Goal: Transaction & Acquisition: Purchase product/service

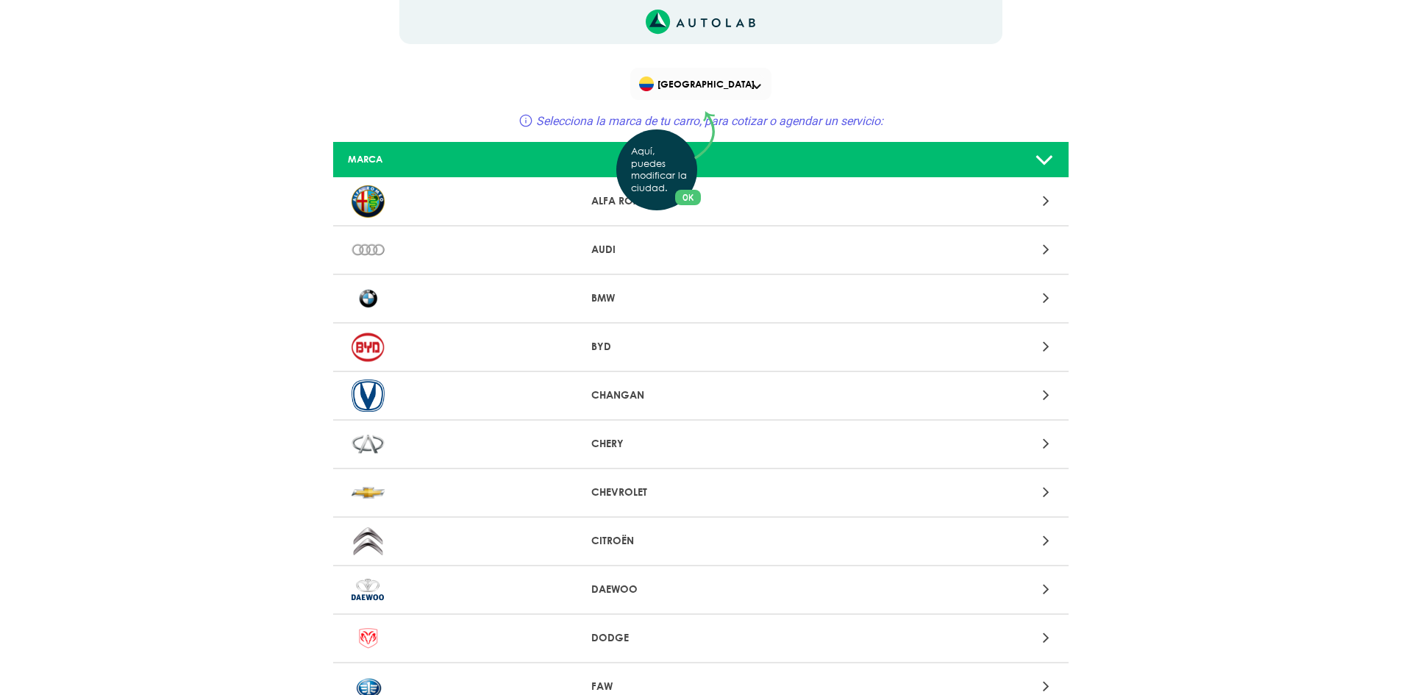
click at [694, 94] on div "Aquí, puedes modificar la ciudad. OK .aex,.bex{fill:none!important;stroke:#50c4…" at bounding box center [700, 347] width 1401 height 695
click at [721, 76] on span "[GEOGRAPHIC_DATA]" at bounding box center [702, 84] width 126 height 21
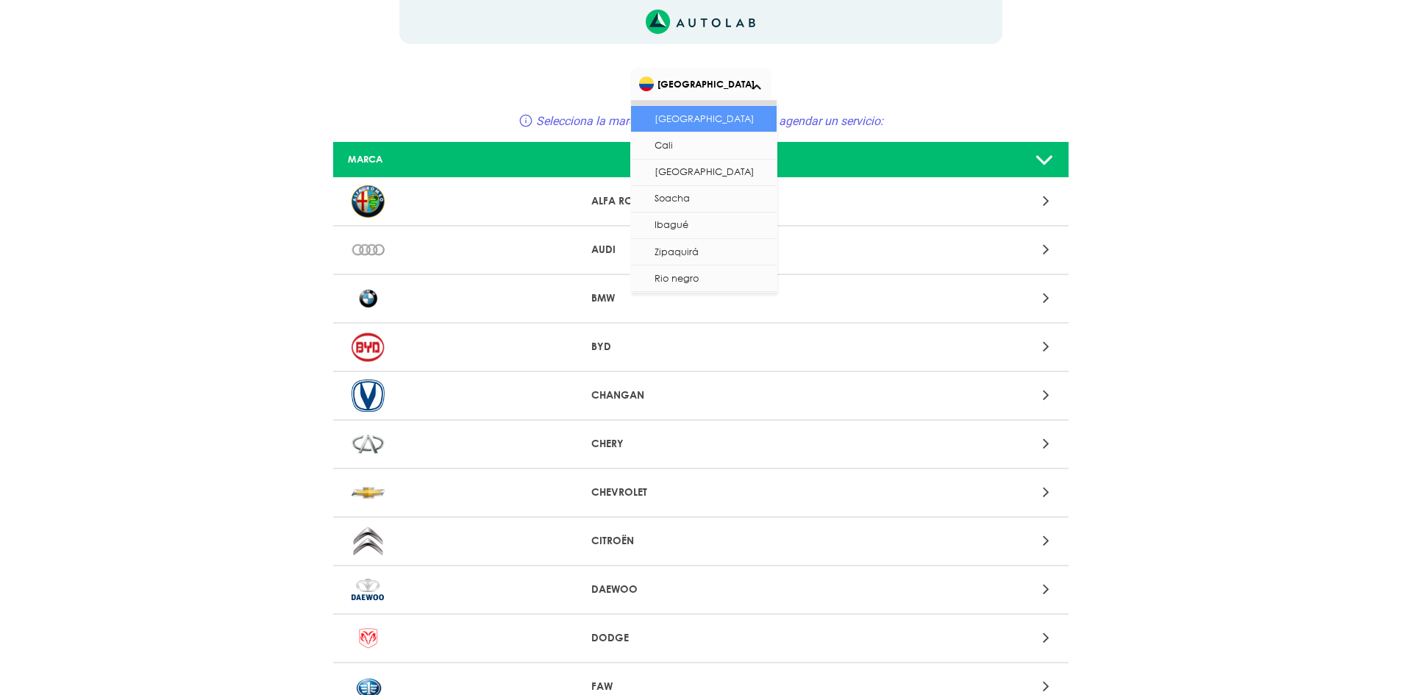
click at [730, 125] on li "[GEOGRAPHIC_DATA]" at bounding box center [704, 119] width 146 height 26
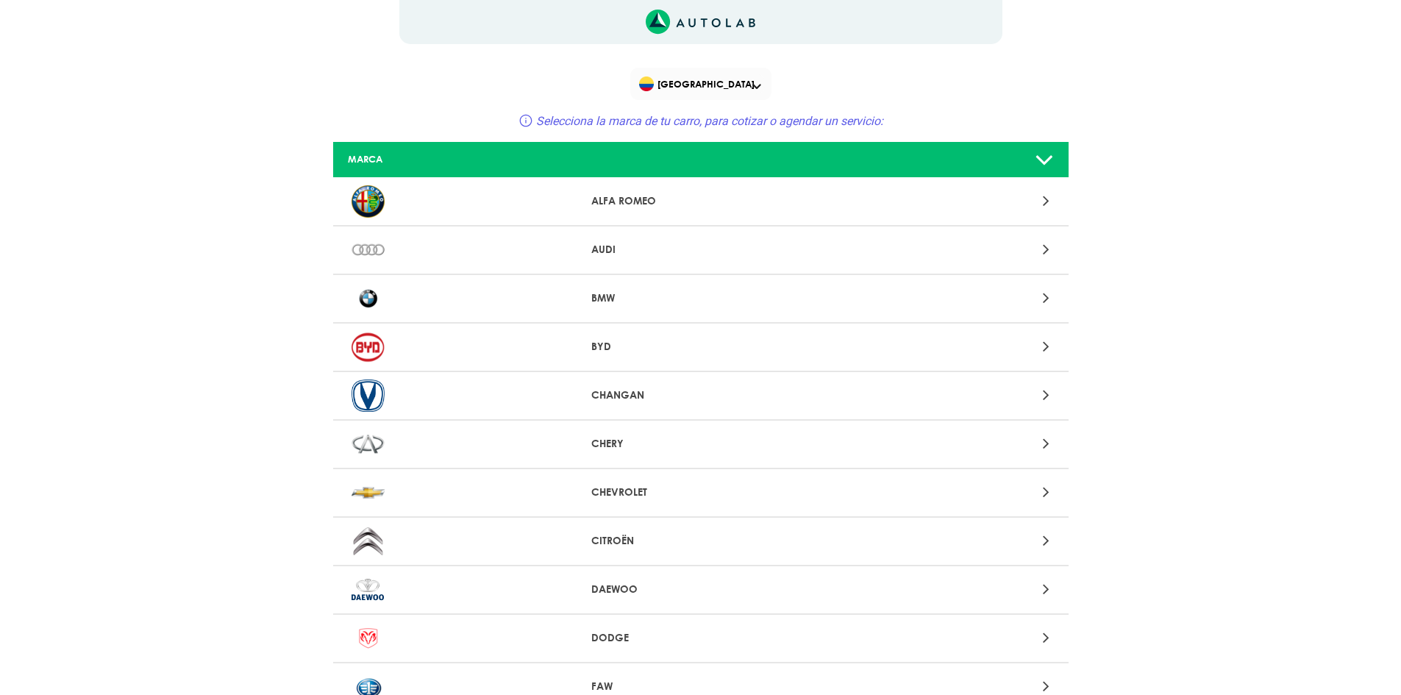
click at [739, 490] on p "CHEVROLET" at bounding box center [700, 492] width 218 height 15
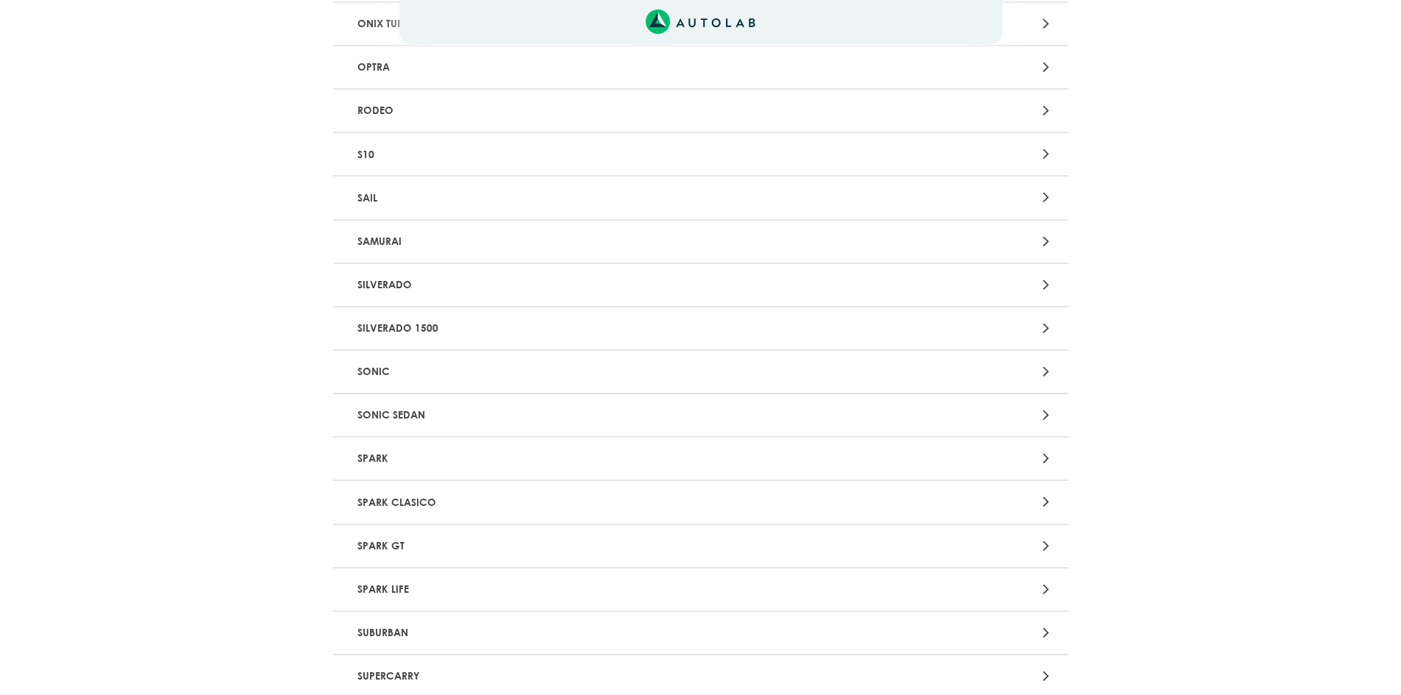
scroll to position [3016, 0]
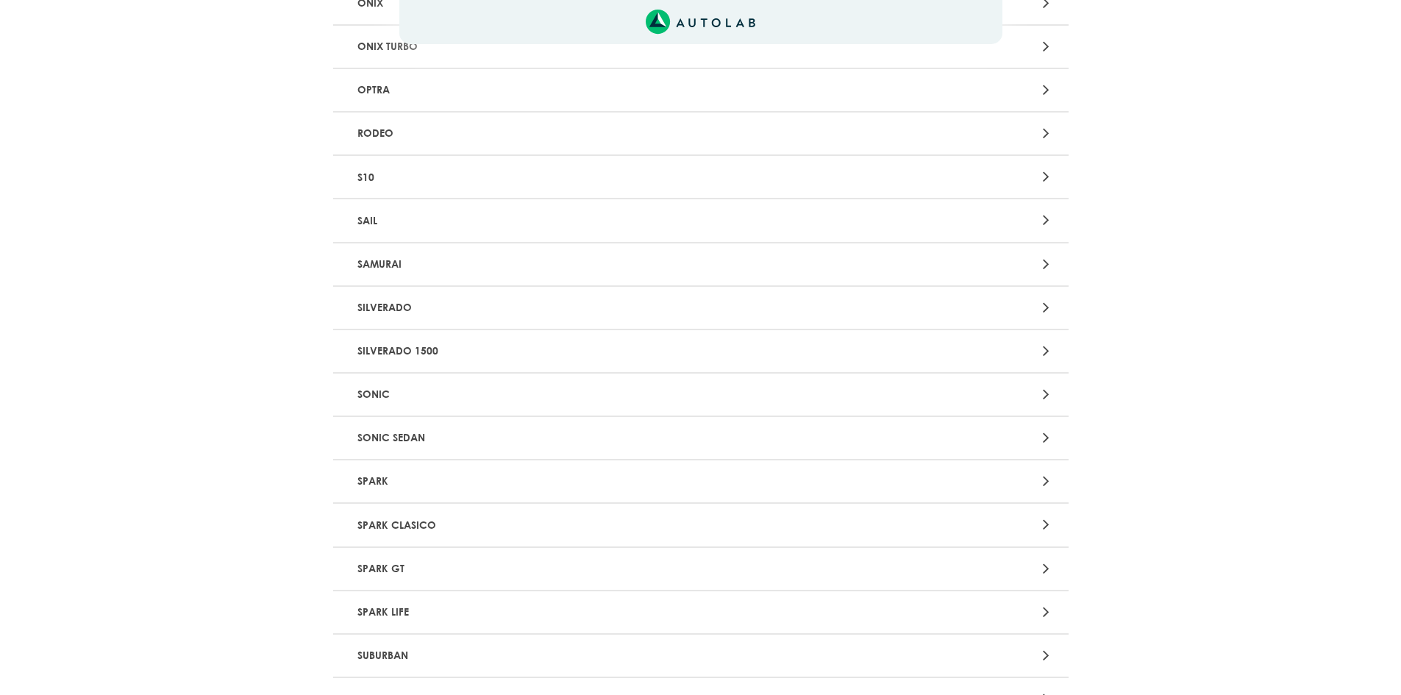
click at [586, 229] on p "SAIL" at bounding box center [581, 220] width 458 height 27
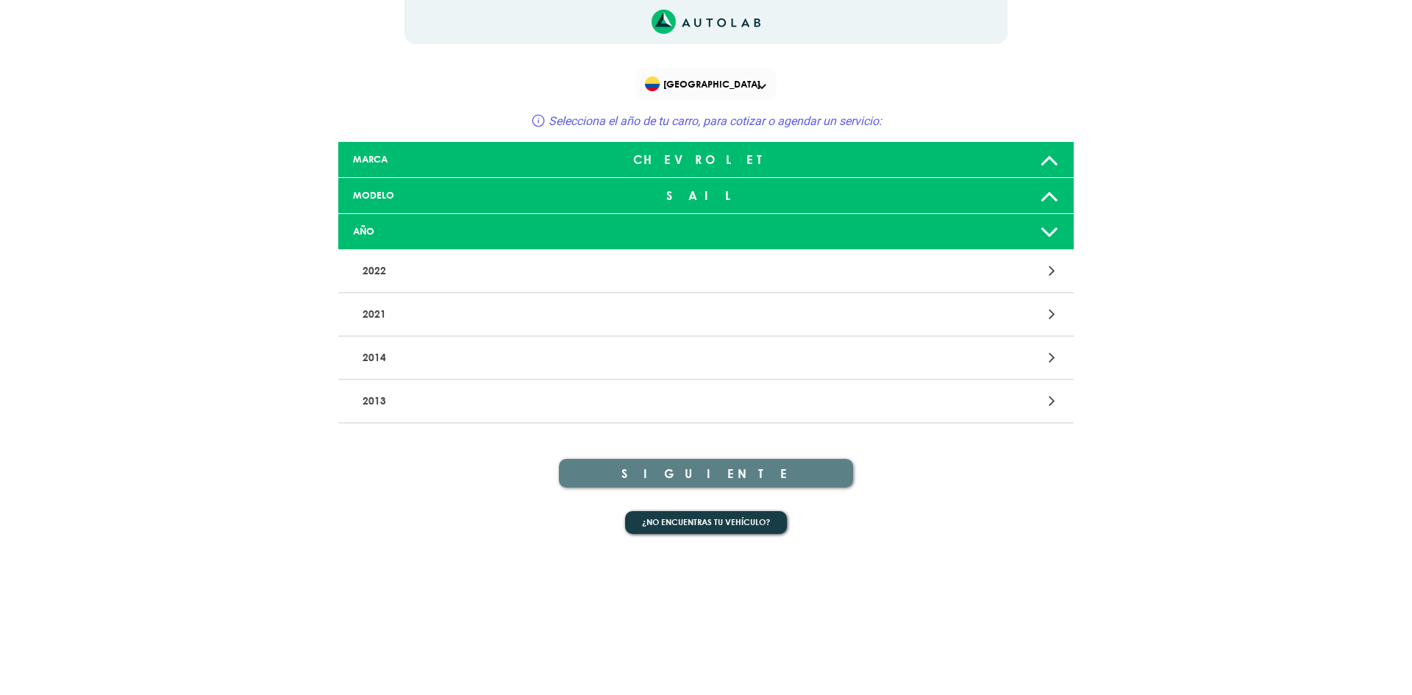
click at [552, 271] on p "2022" at bounding box center [586, 270] width 458 height 27
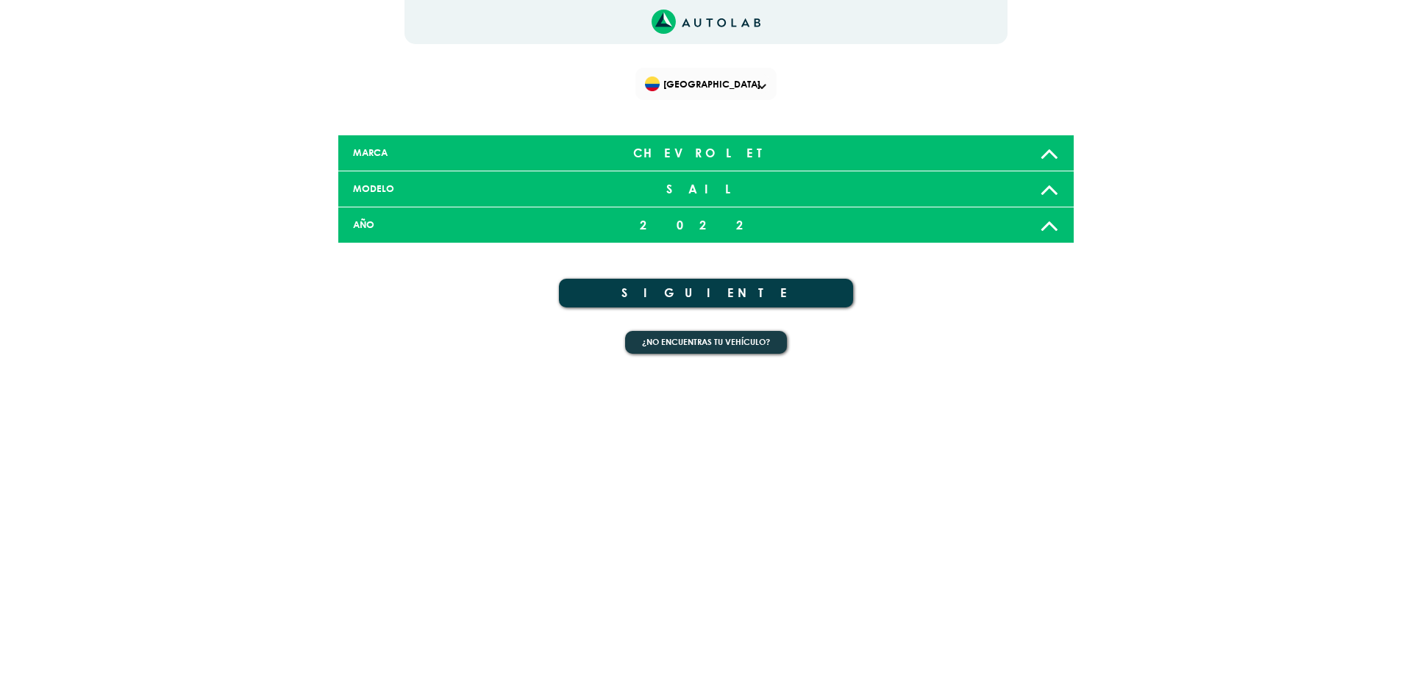
click at [587, 291] on button "SIGUIENTE" at bounding box center [706, 293] width 294 height 29
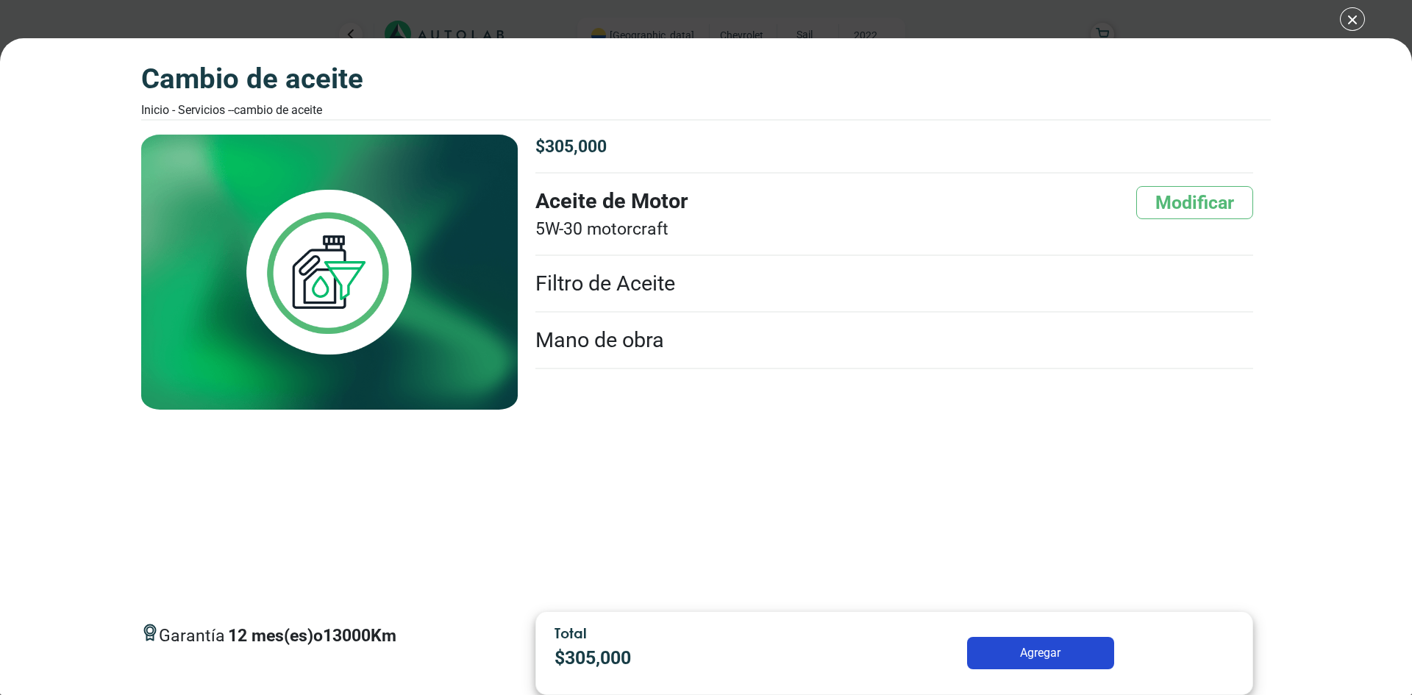
click at [1353, 21] on div "CAMBIO DE ACEITE Inicio - Servicios - - CAMBIO DE ACEITE CAMBIO DE ACEITE 12 13…" at bounding box center [706, 347] width 1412 height 695
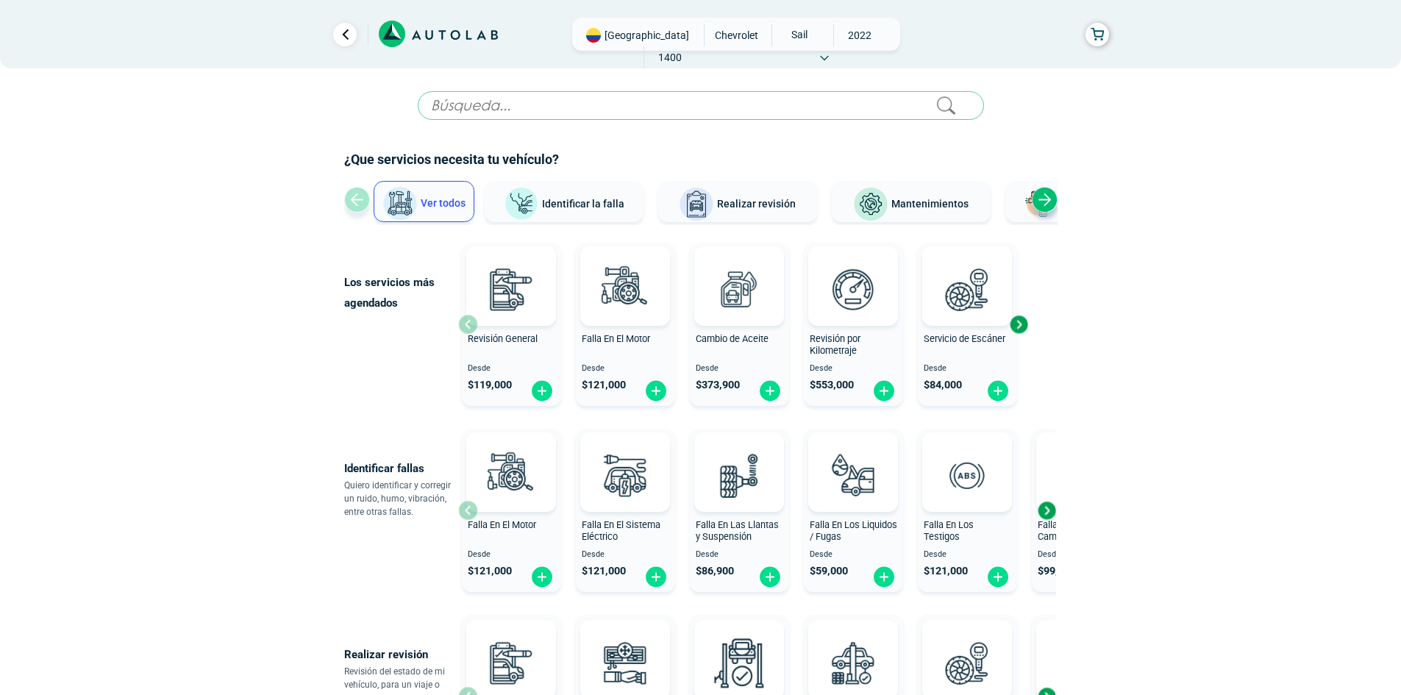
click at [1039, 198] on div "Next slide" at bounding box center [1045, 200] width 26 height 26
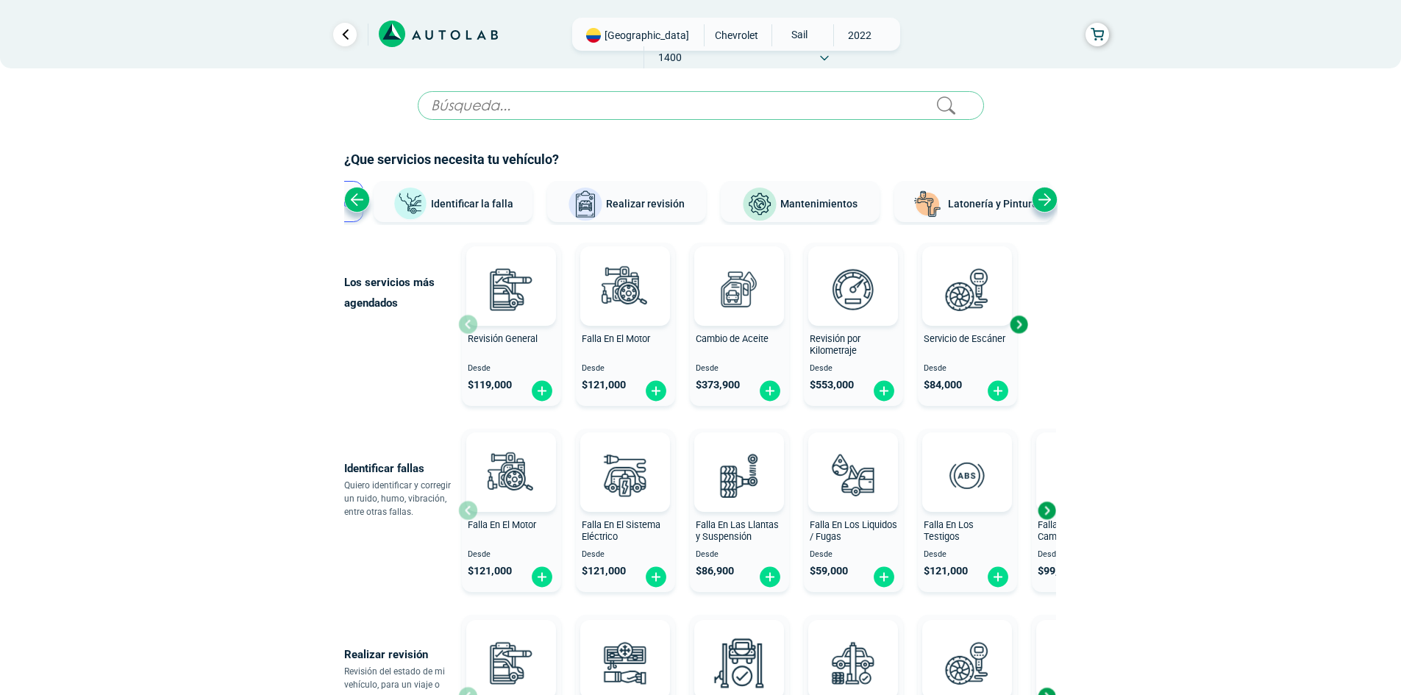
click at [1039, 198] on div "Next slide" at bounding box center [1045, 200] width 26 height 26
click at [769, 321] on img at bounding box center [739, 289] width 65 height 65
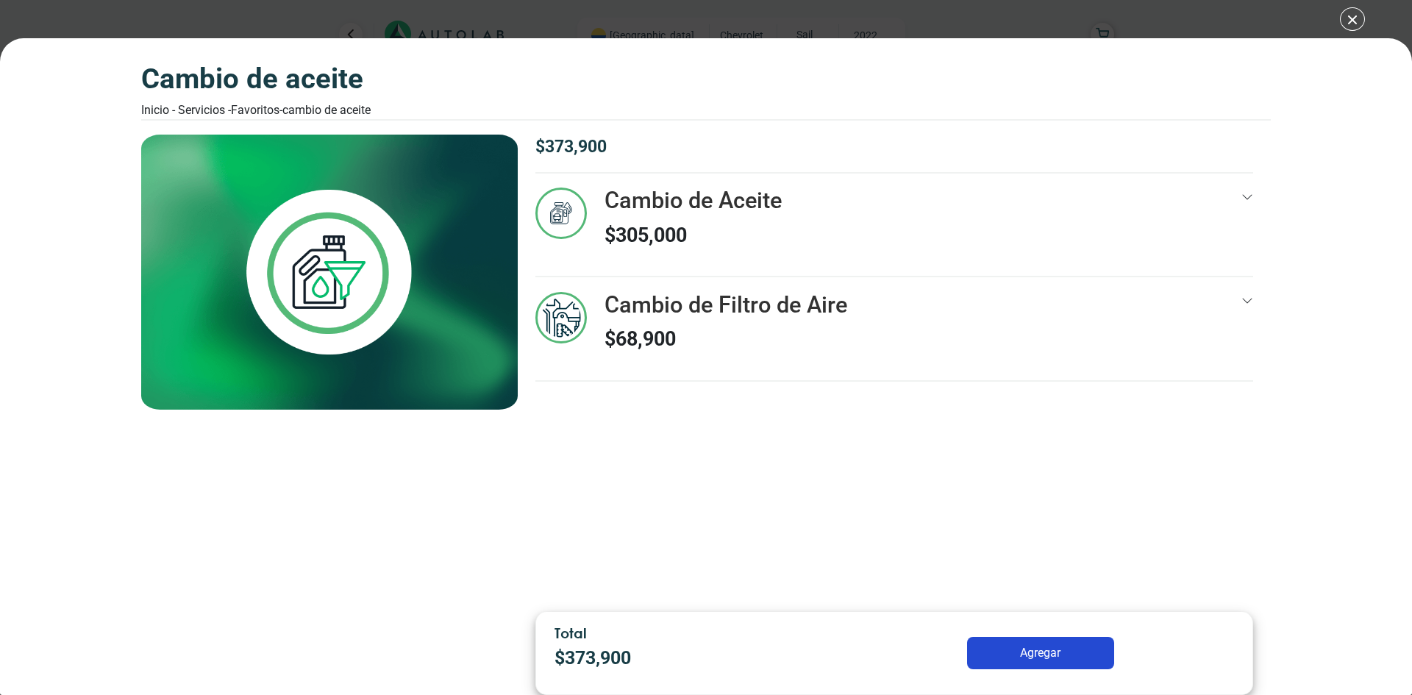
click at [1251, 218] on div at bounding box center [1248, 225] width 12 height 74
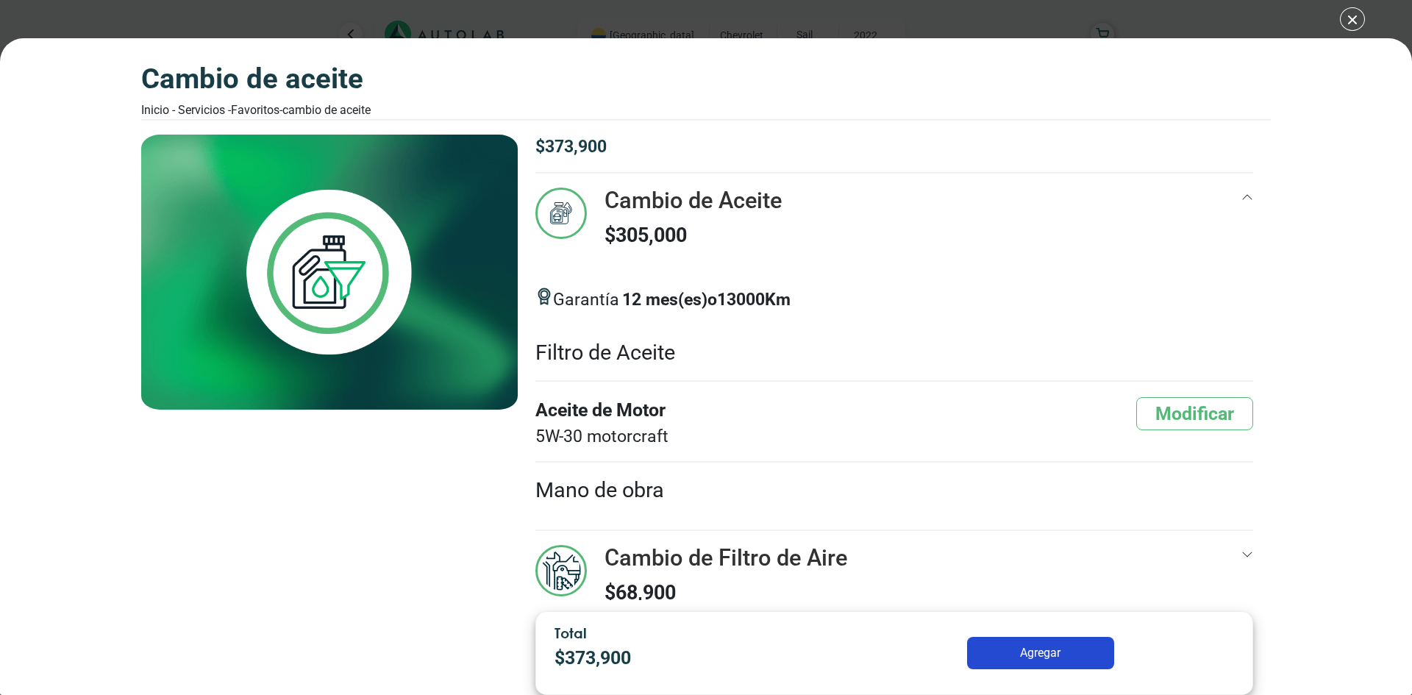
scroll to position [35, 0]
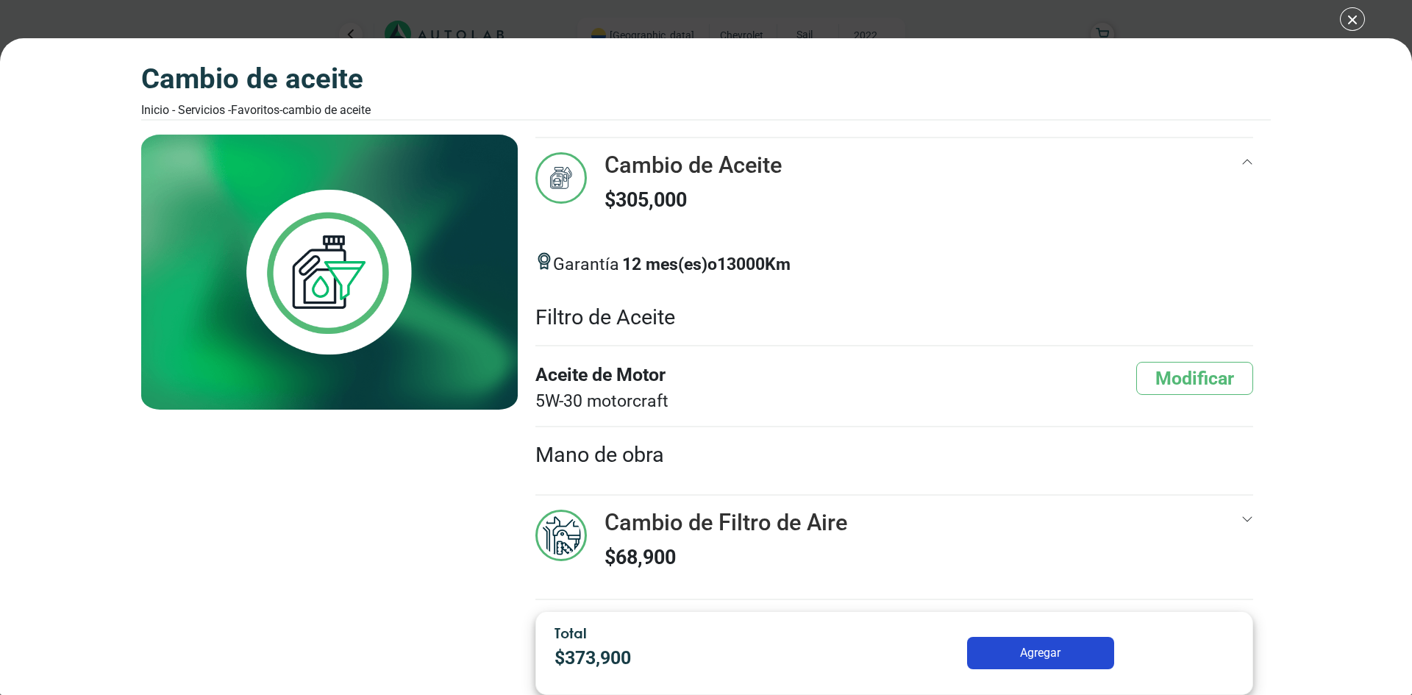
click at [1242, 523] on icon at bounding box center [1248, 519] width 12 height 12
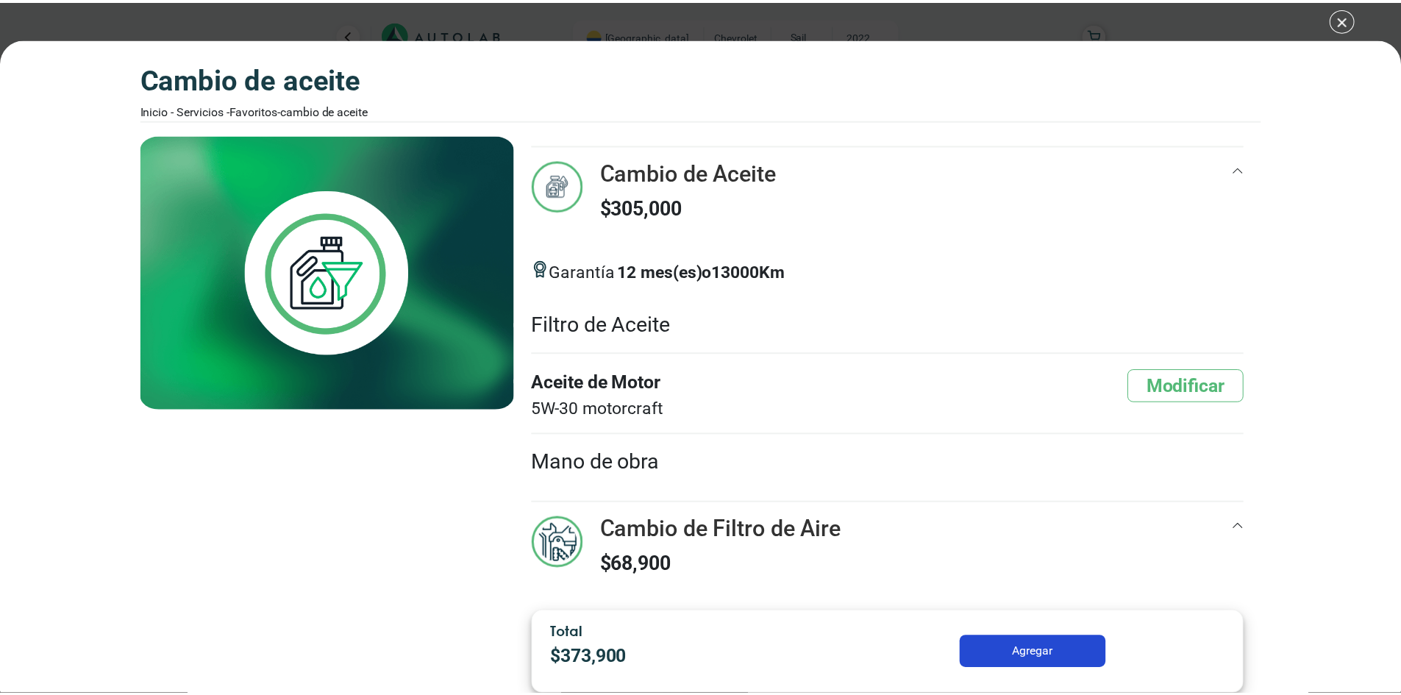
scroll to position [0, 0]
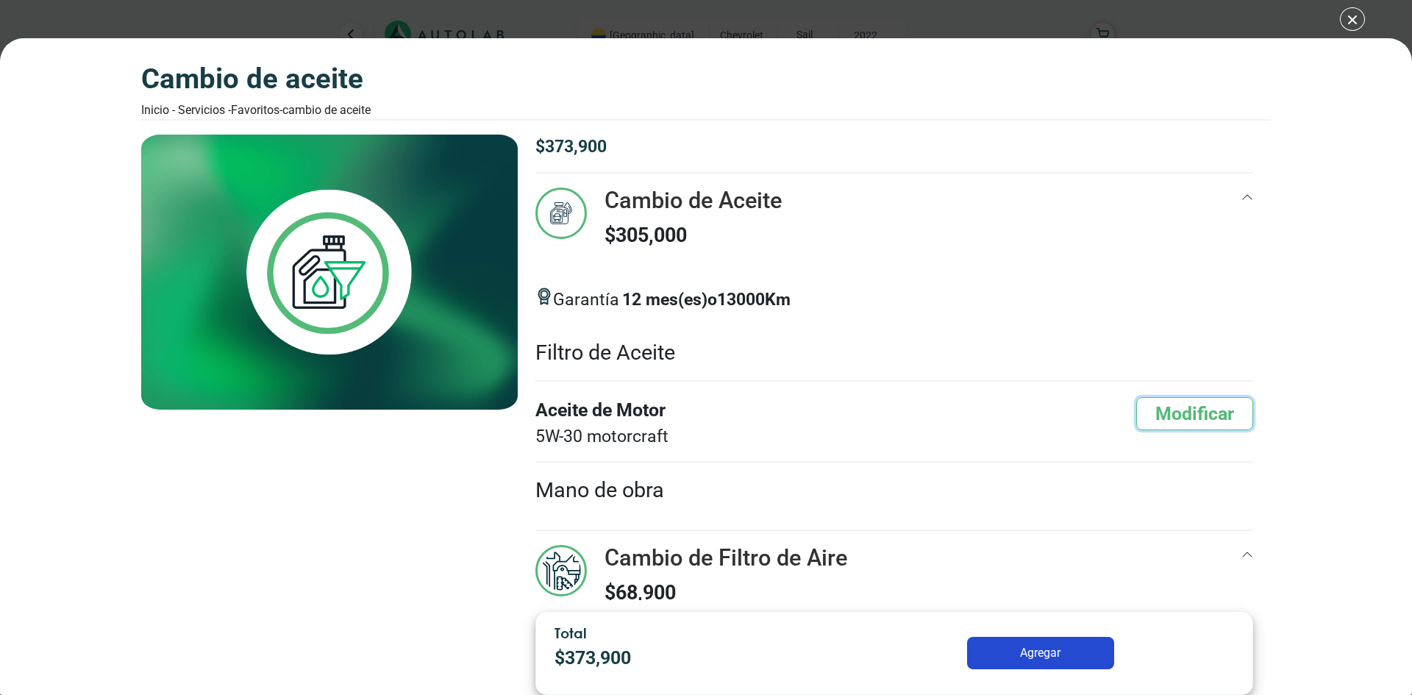
click at [1230, 416] on button "Modificar" at bounding box center [1194, 413] width 117 height 33
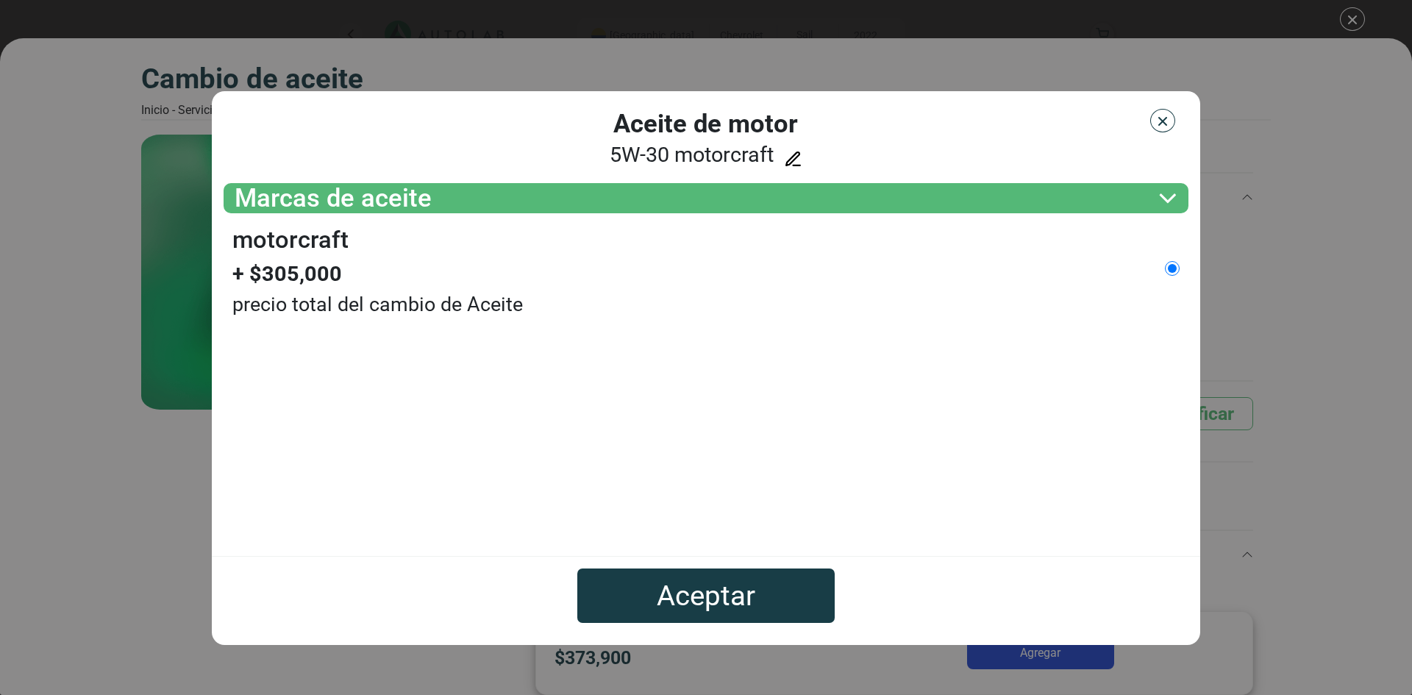
click at [803, 613] on button "Aceptar" at bounding box center [705, 596] width 257 height 54
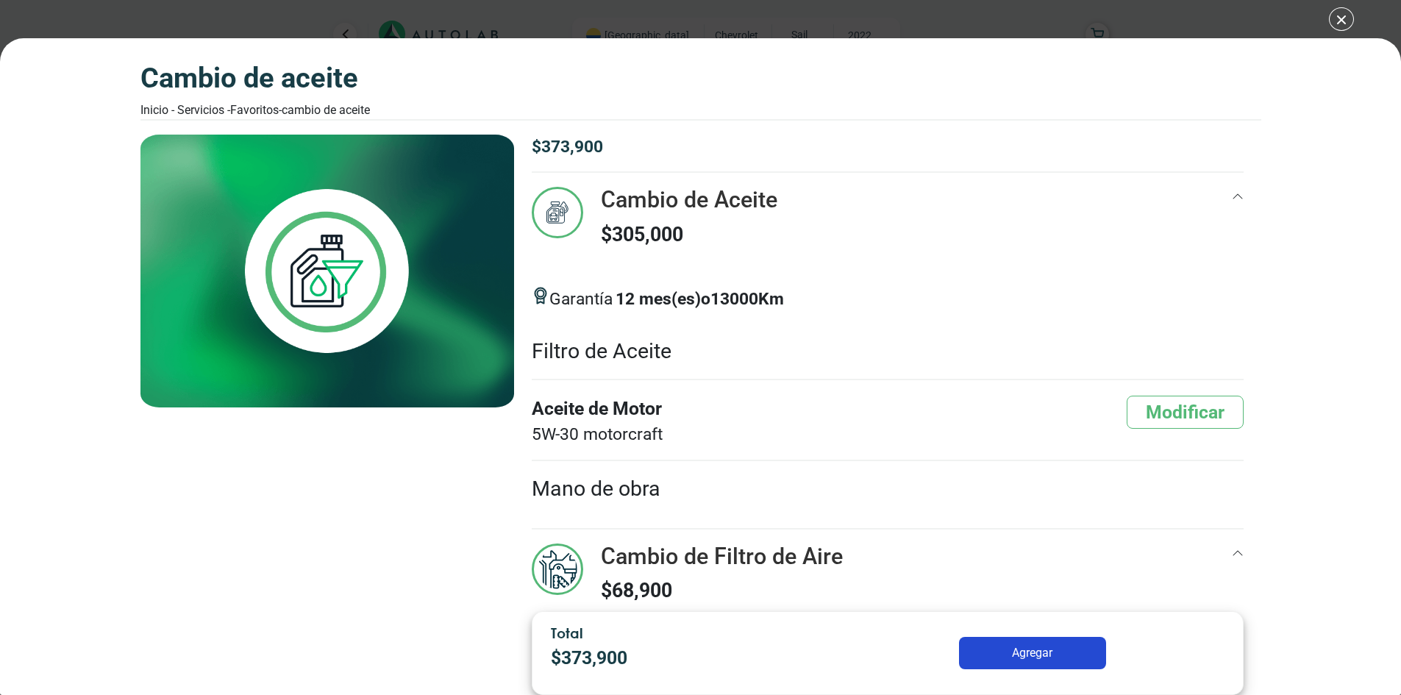
click at [1338, 12] on div "Cambio de Aceite Inicio - Servicios - Favoritos - Cambio de Aceite Cambio de Ac…" at bounding box center [700, 347] width 1401 height 695
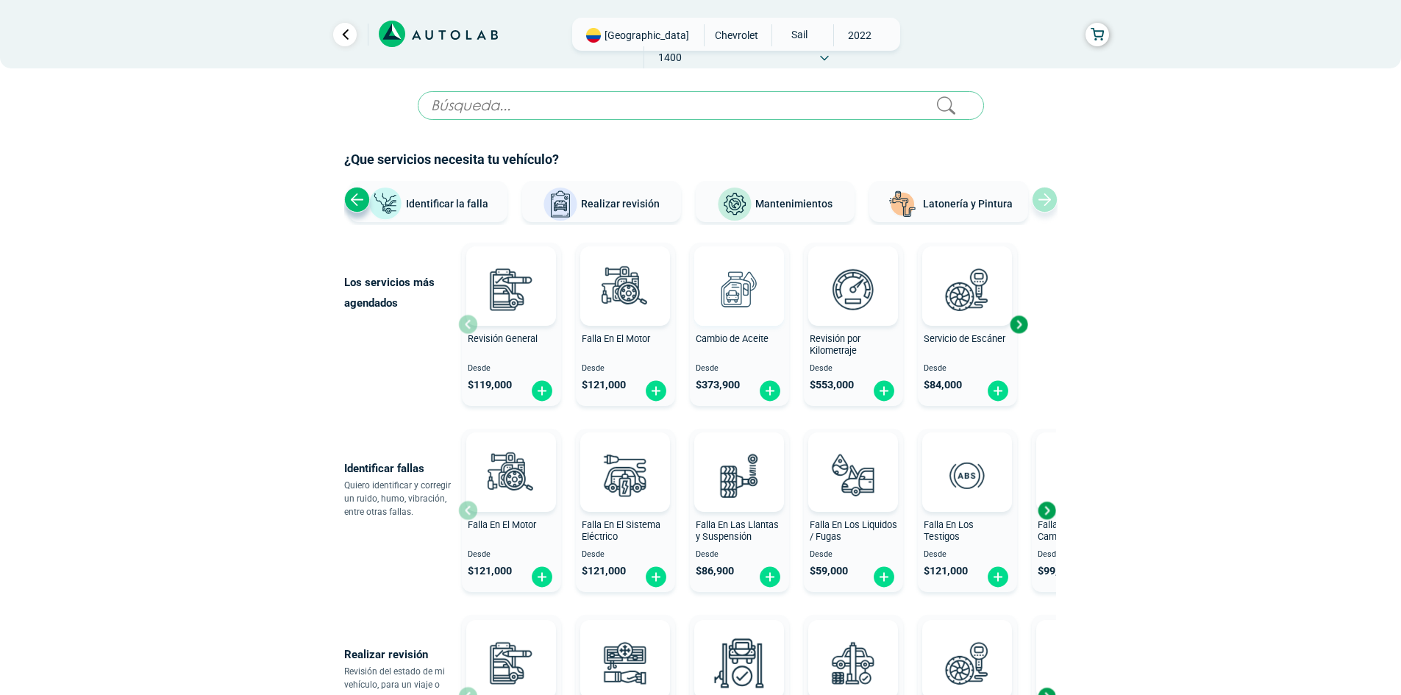
click at [737, 293] on img at bounding box center [739, 289] width 65 height 65
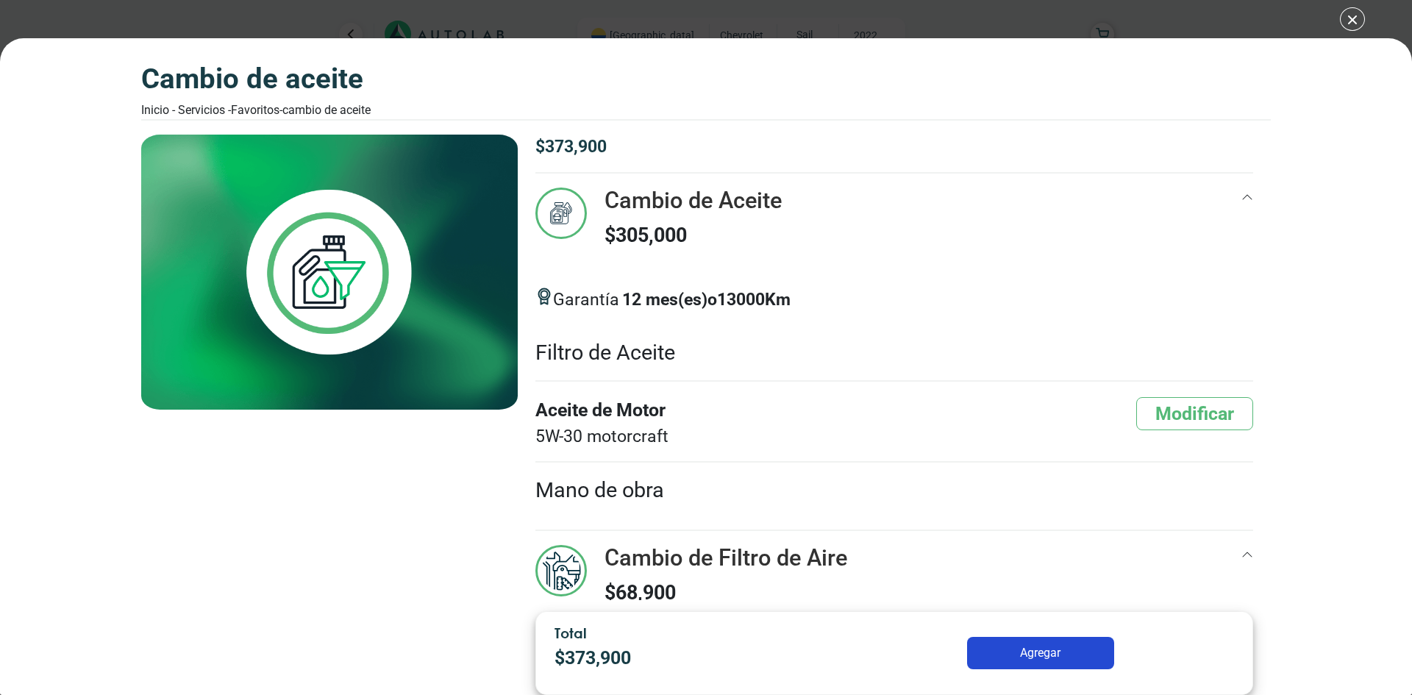
click at [1346, 11] on div "Cambio de Aceite Inicio - Servicios - Favoritos - Cambio de Aceite Cambio de Ac…" at bounding box center [706, 347] width 1412 height 695
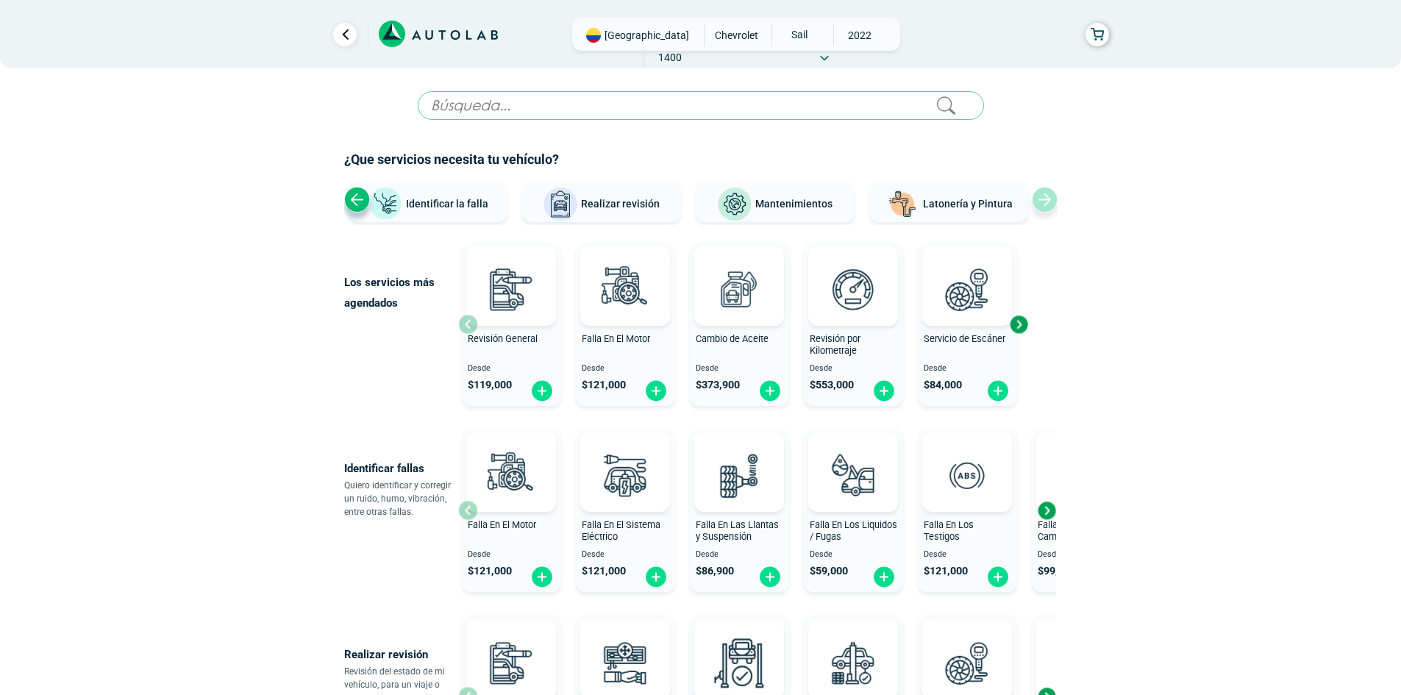
click at [829, 52] on span at bounding box center [824, 57] width 9 height 10
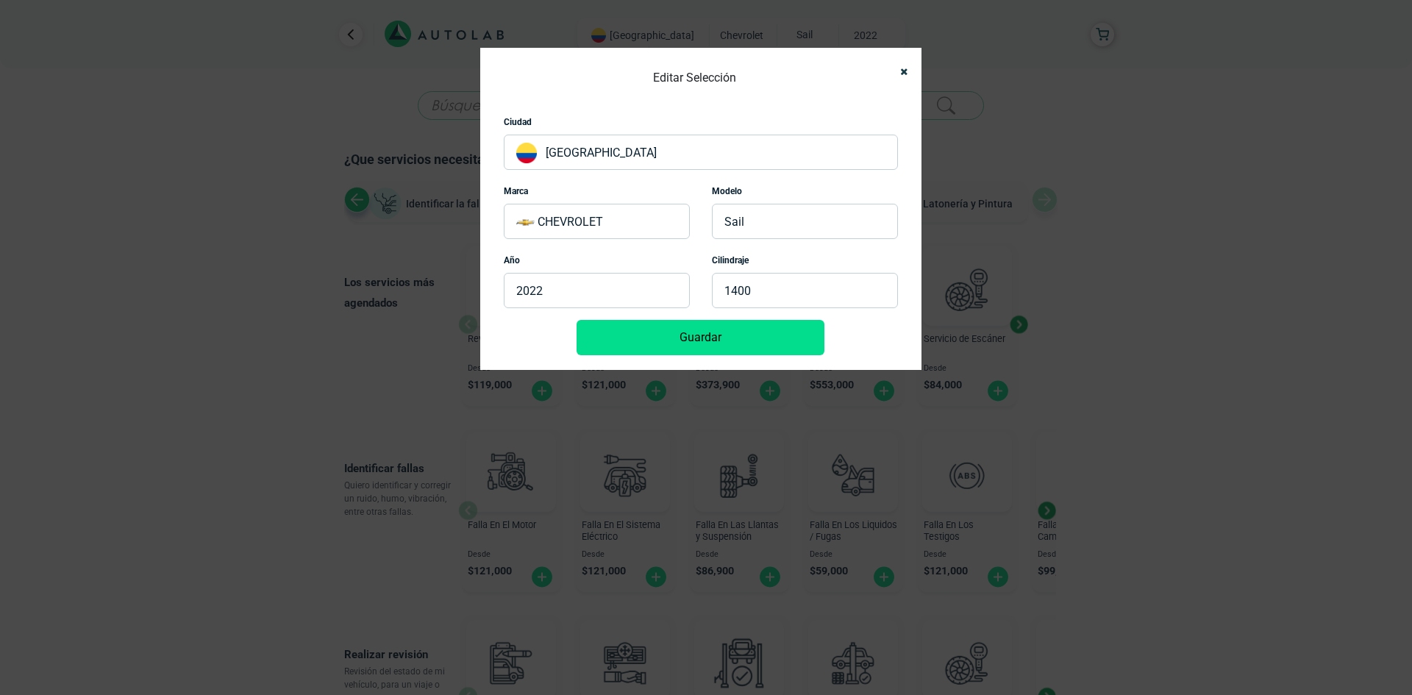
click at [777, 291] on p "1400" at bounding box center [805, 290] width 186 height 35
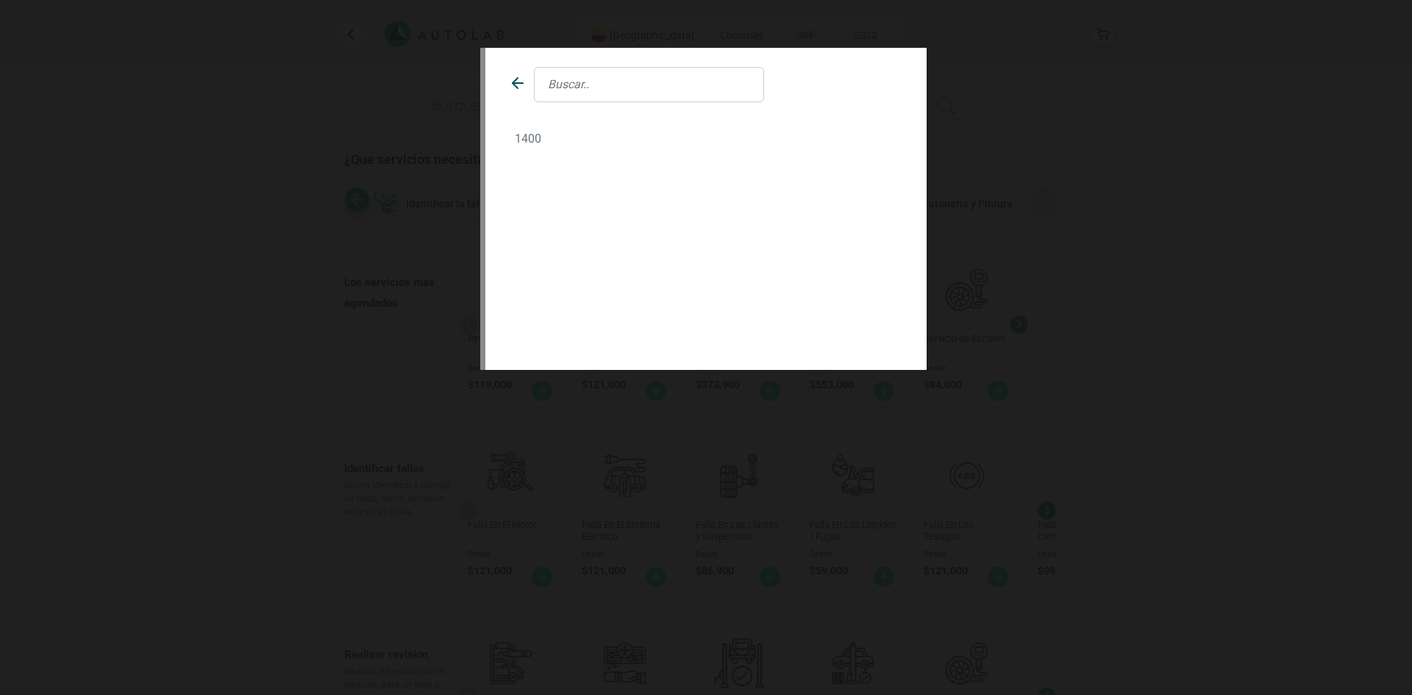
click at [518, 81] on icon at bounding box center [518, 83] width 18 height 18
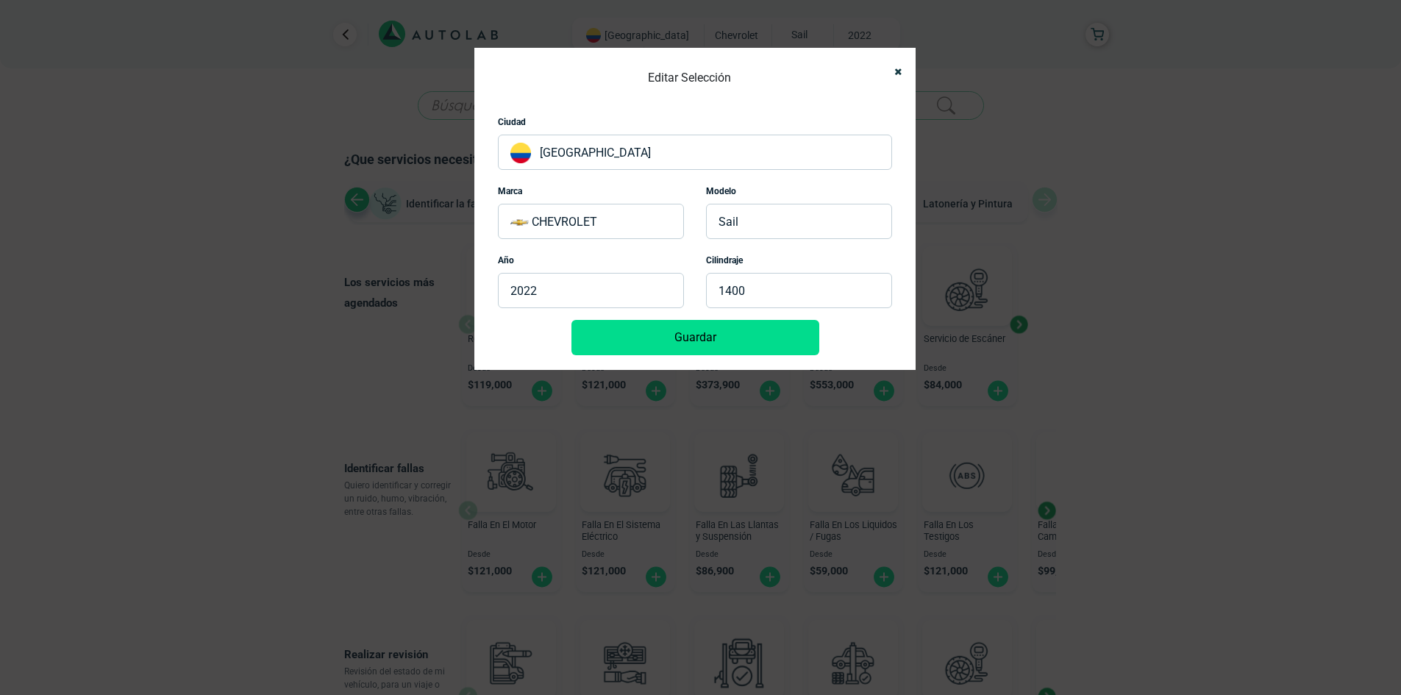
click at [566, 153] on p "[GEOGRAPHIC_DATA]" at bounding box center [695, 152] width 394 height 35
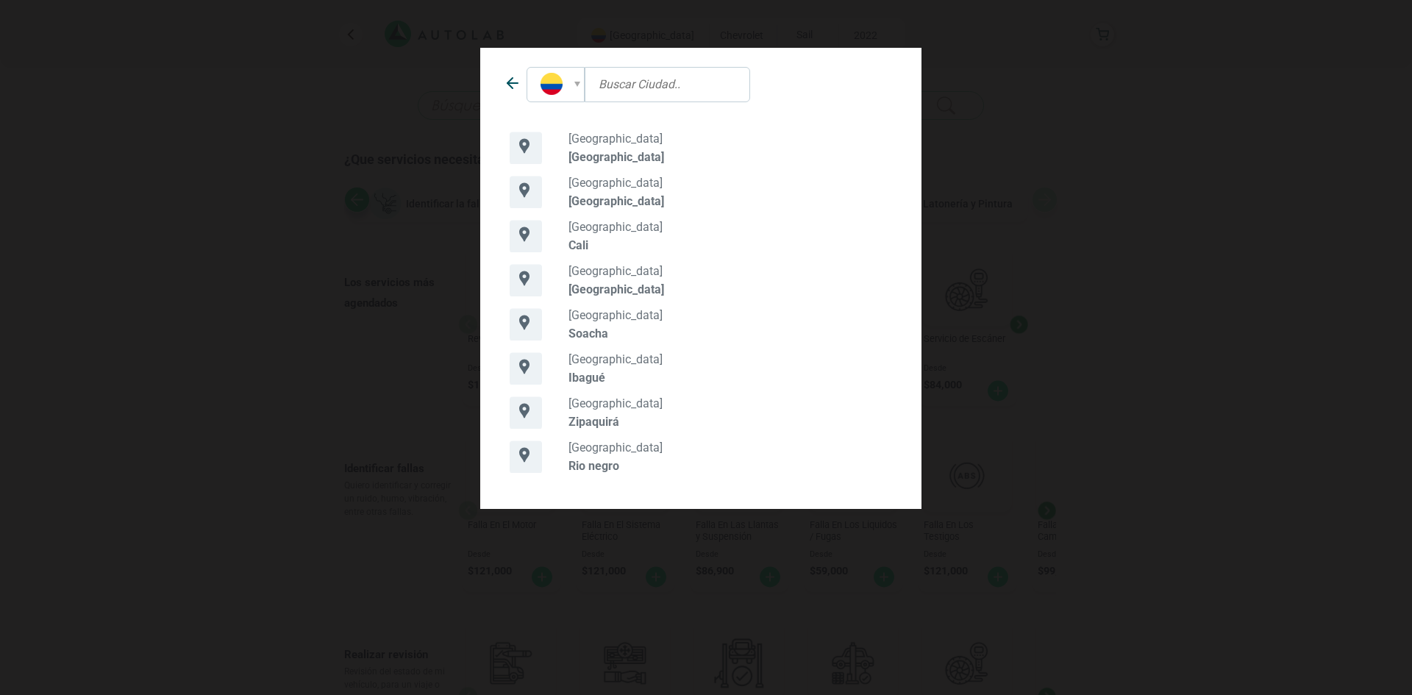
click at [598, 199] on p "[GEOGRAPHIC_DATA]" at bounding box center [730, 201] width 323 height 14
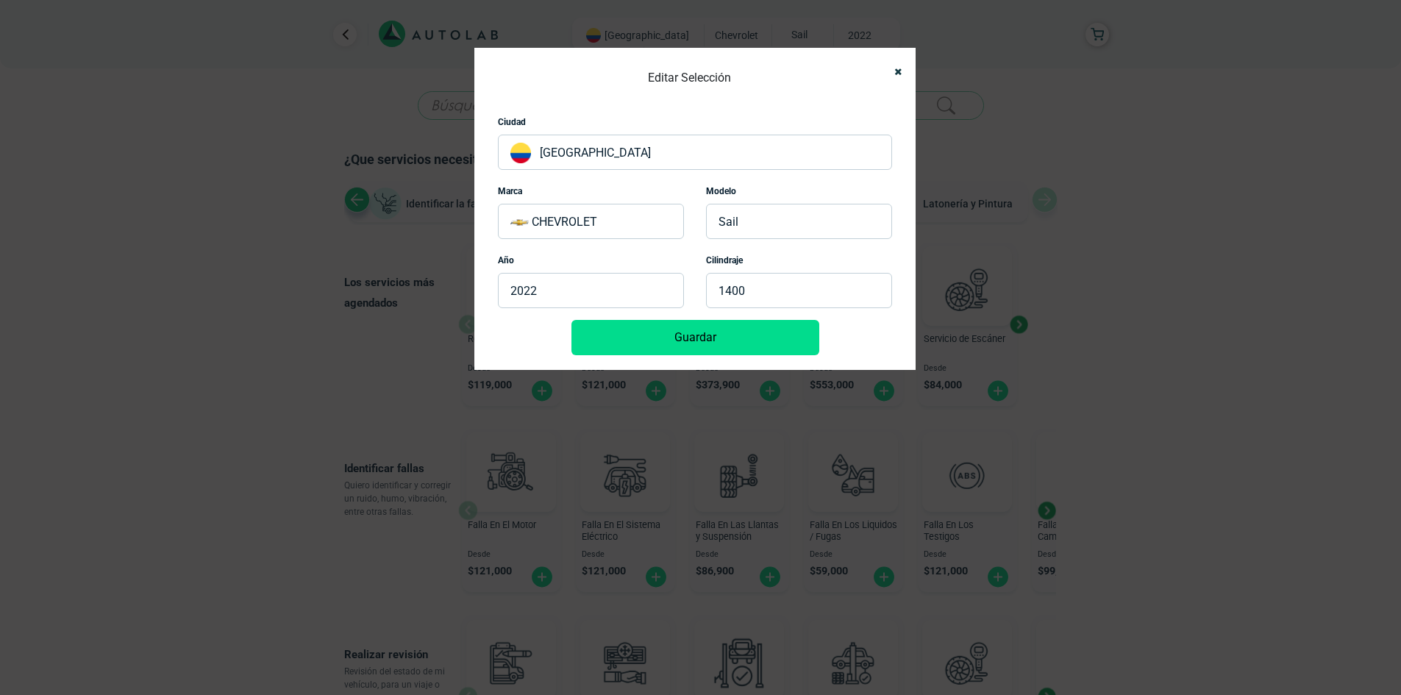
click at [618, 218] on p "CHEVROLET" at bounding box center [591, 221] width 186 height 35
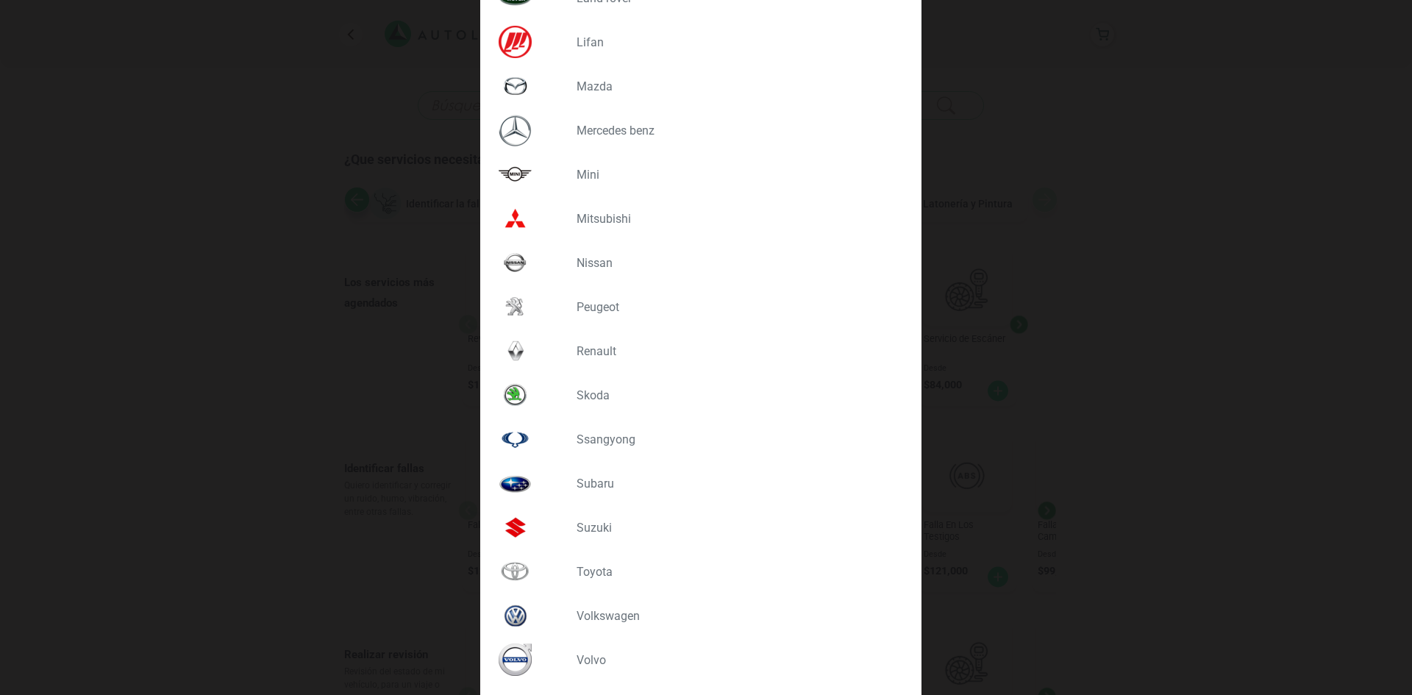
scroll to position [1046, 0]
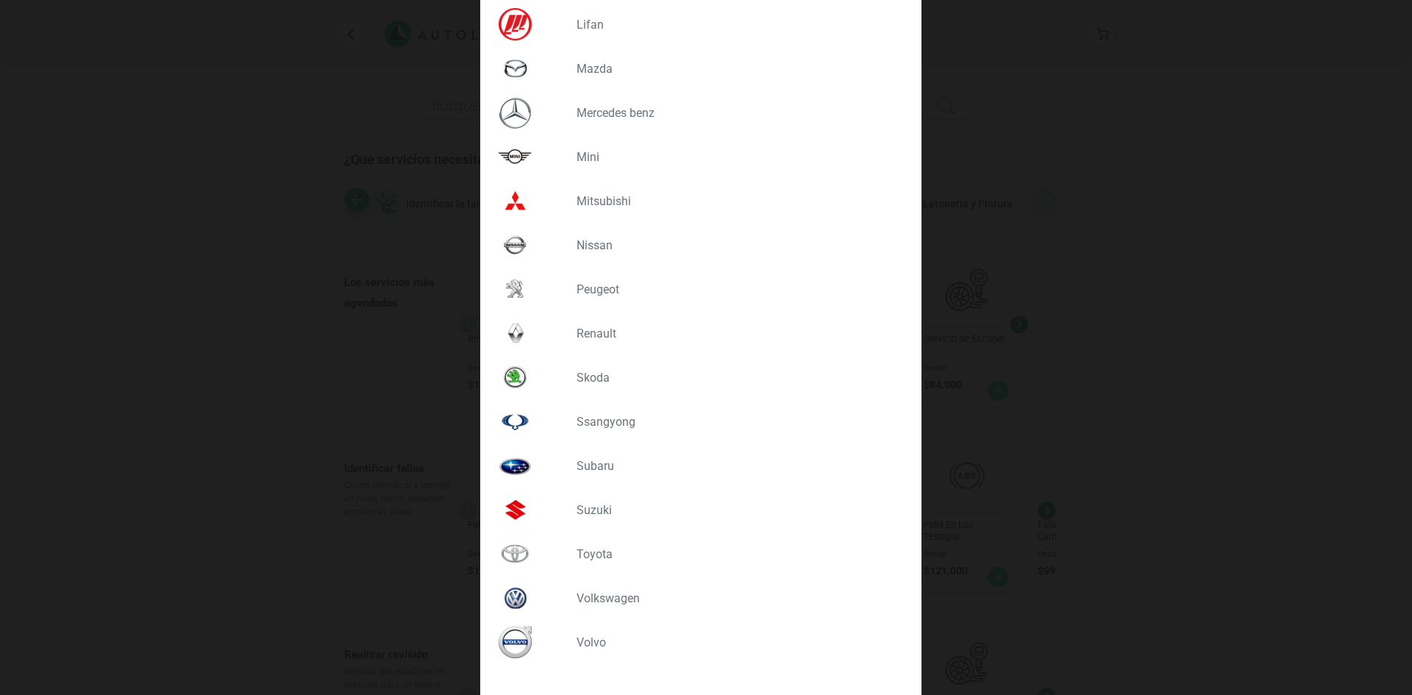
click at [599, 558] on p "TOYOTA" at bounding box center [734, 554] width 315 height 14
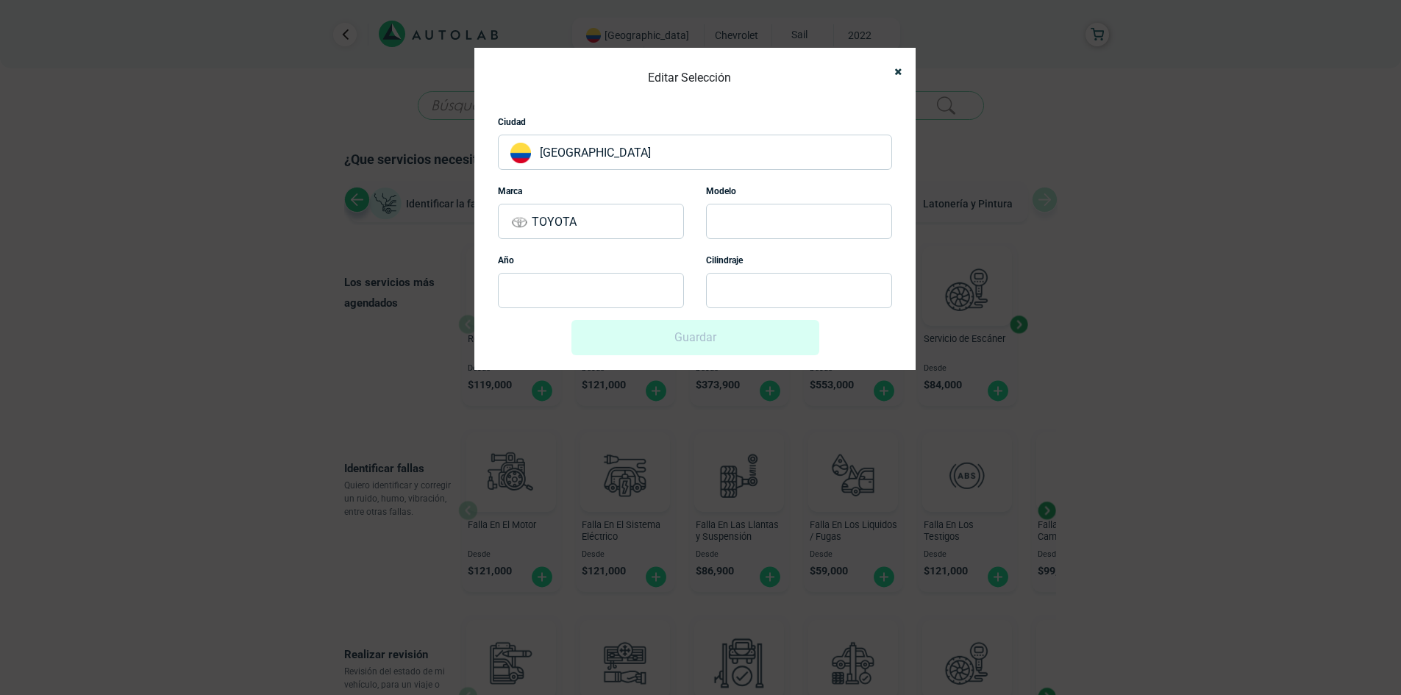
click at [738, 213] on p at bounding box center [799, 221] width 186 height 35
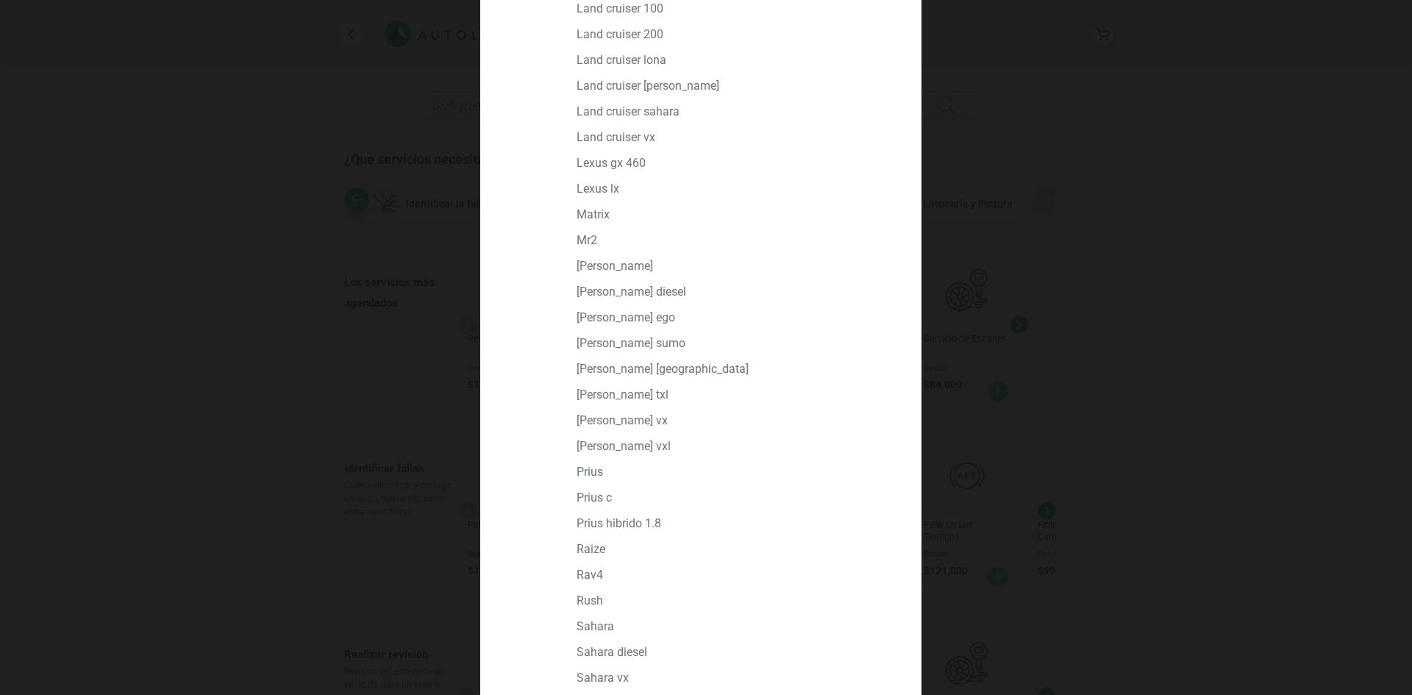
scroll to position [1028, 0]
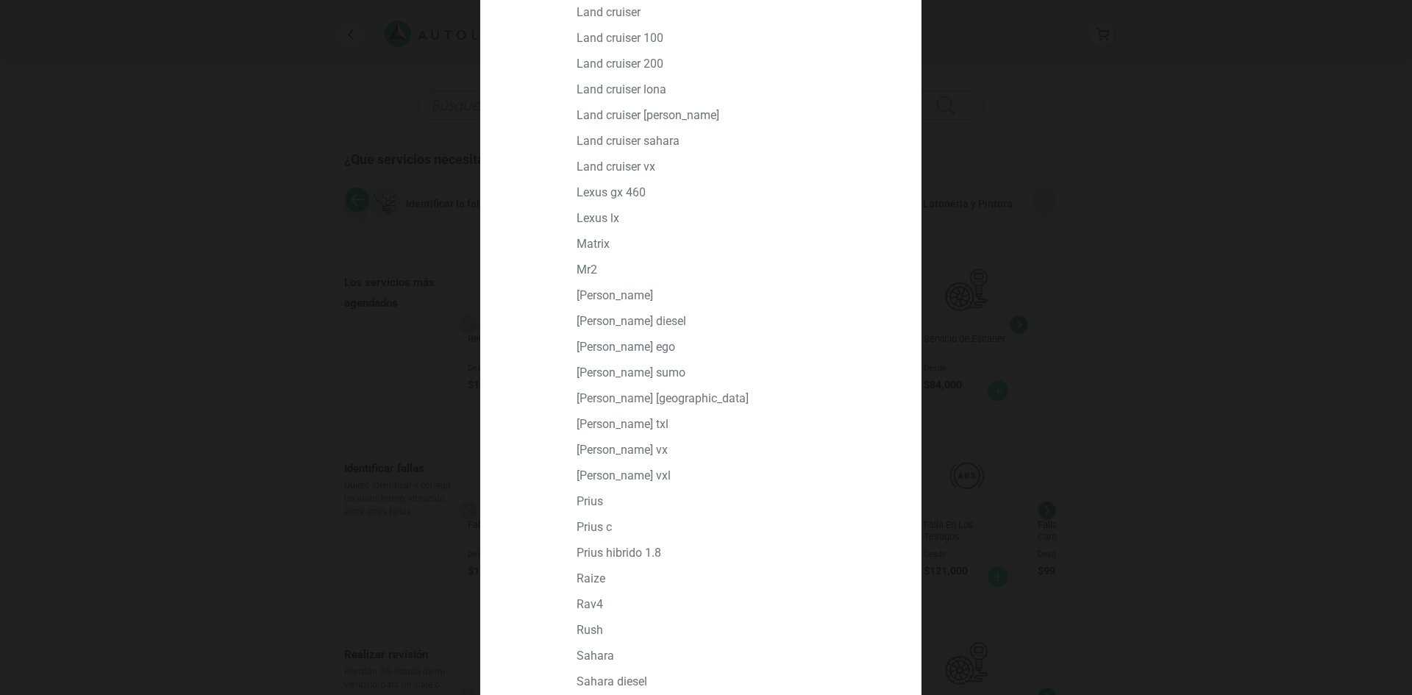
click at [610, 424] on p "[PERSON_NAME] TXL" at bounding box center [734, 424] width 315 height 14
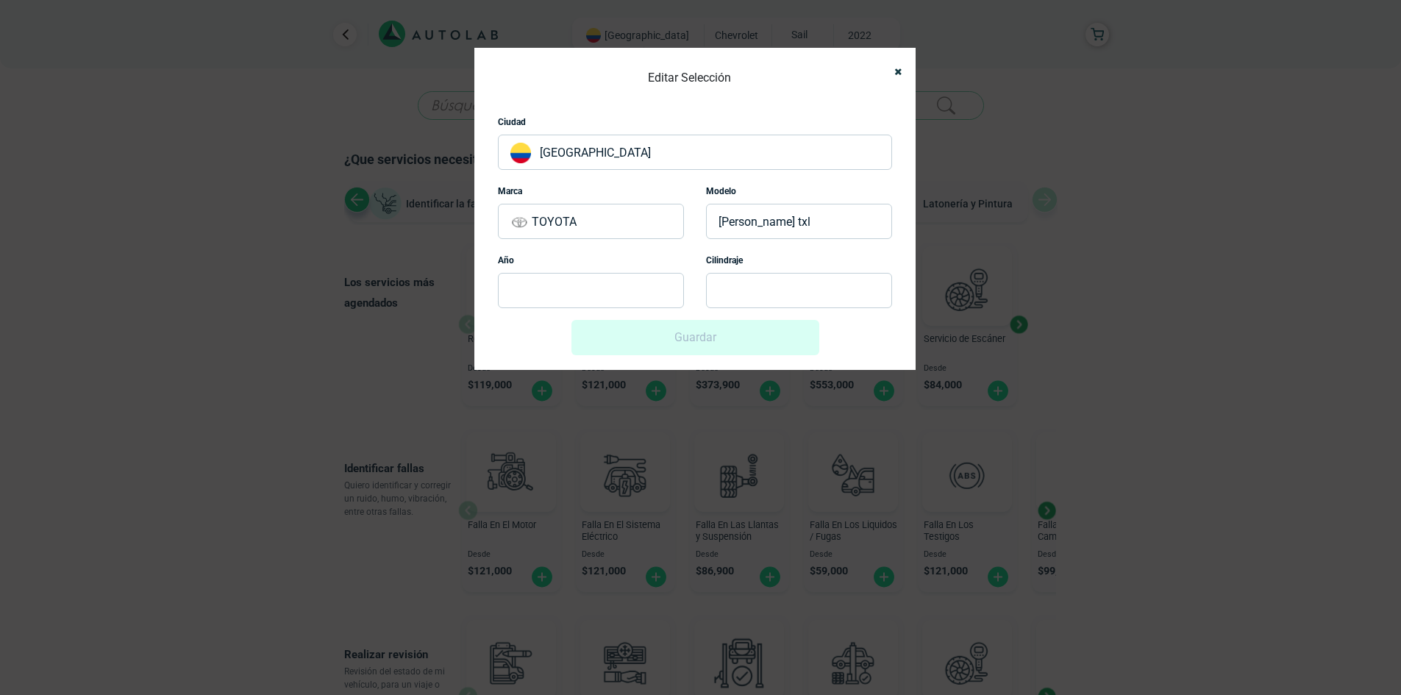
click at [571, 291] on p at bounding box center [591, 290] width 186 height 35
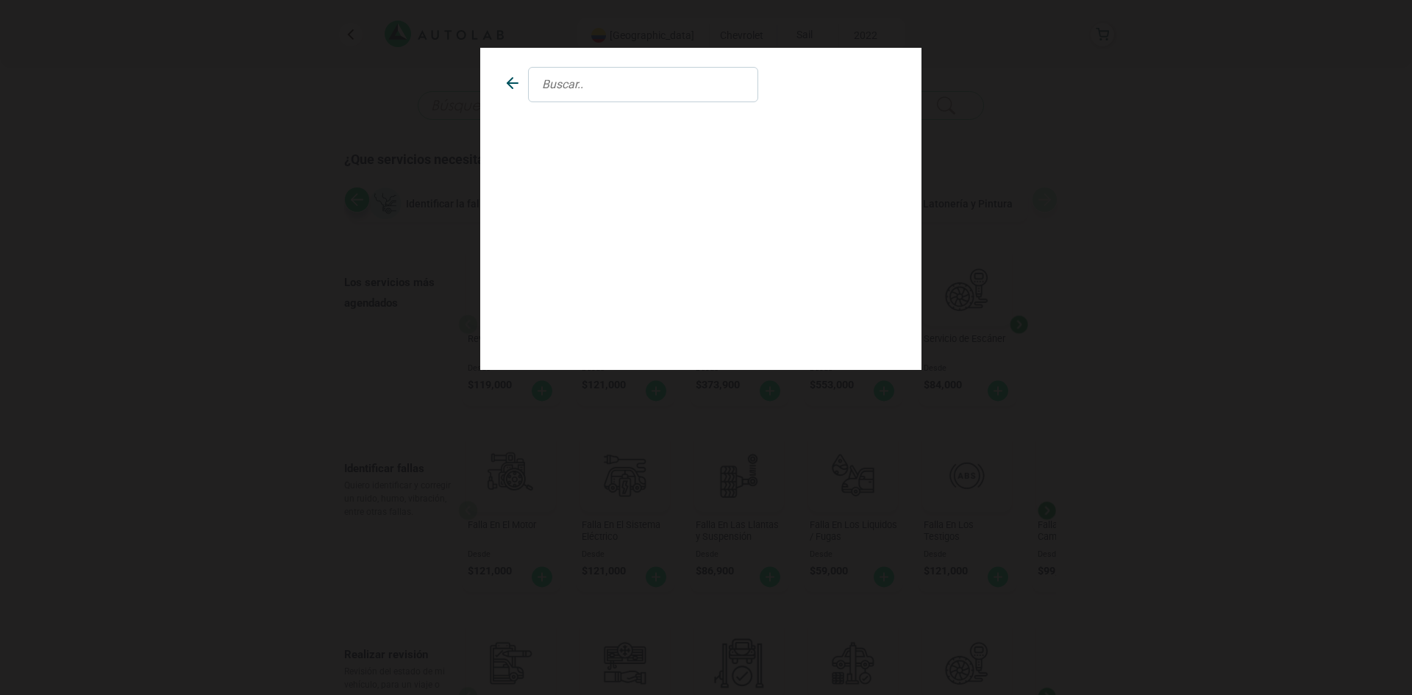
scroll to position [0, 0]
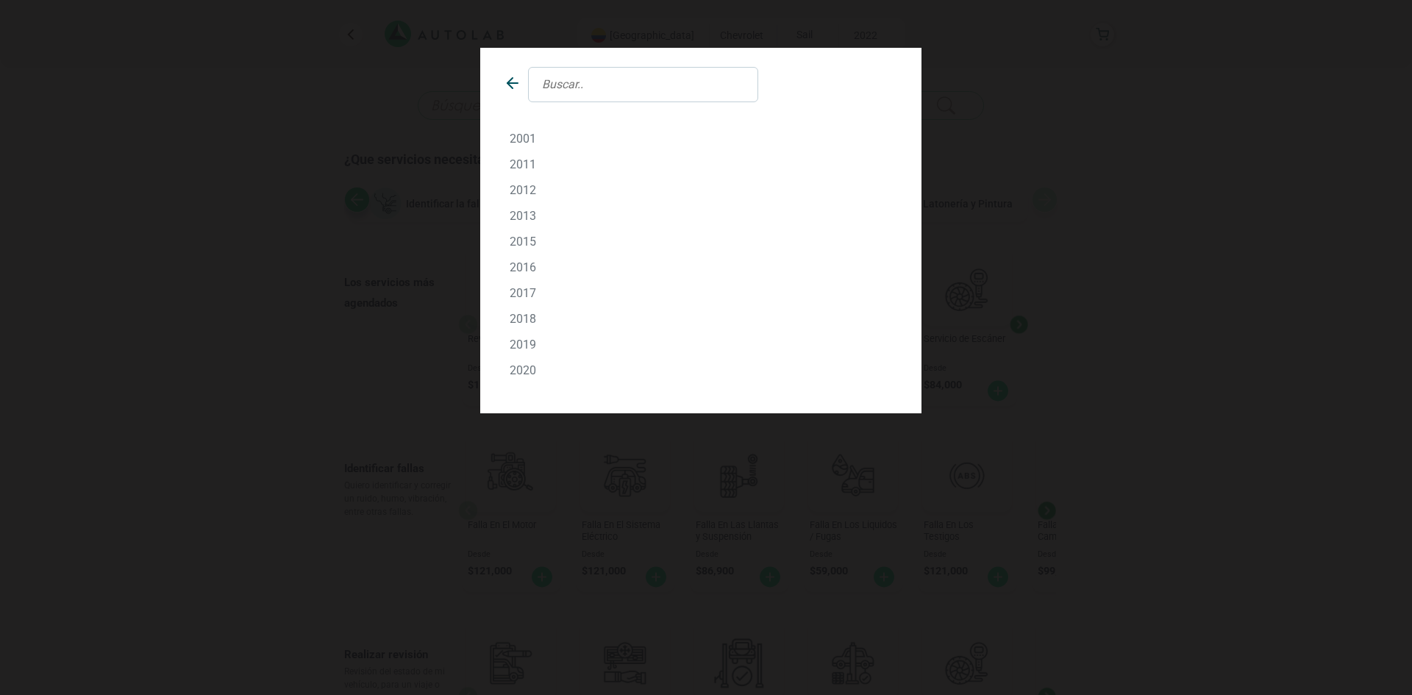
click at [534, 186] on p "2012" at bounding box center [701, 190] width 382 height 14
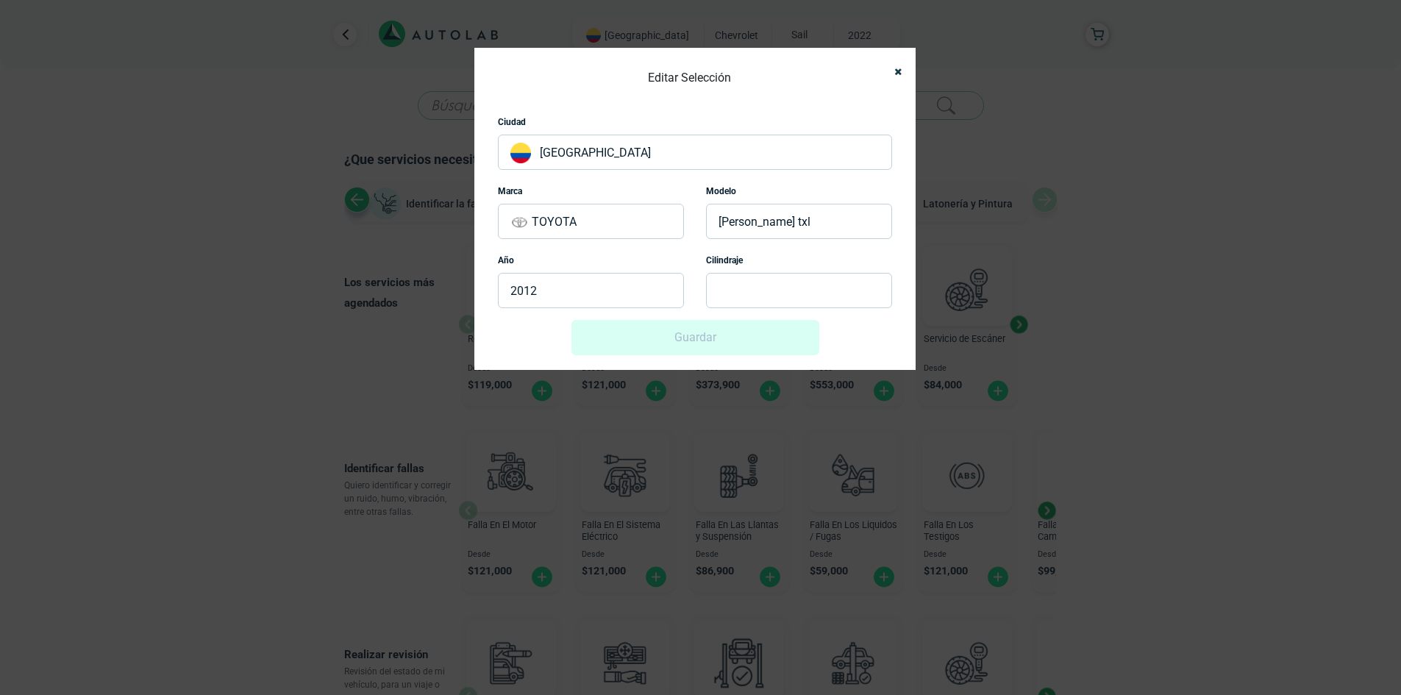
click at [736, 297] on p at bounding box center [799, 290] width 186 height 35
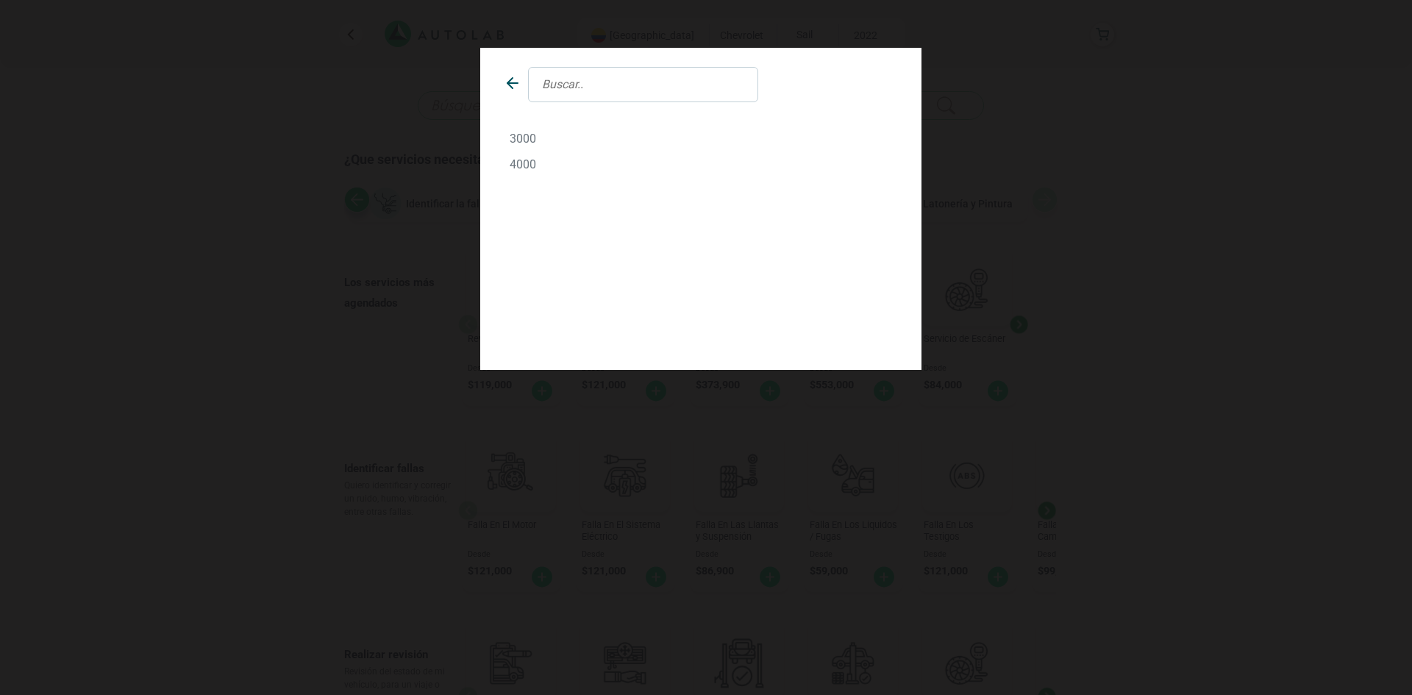
click at [522, 135] on p "3000" at bounding box center [701, 139] width 382 height 14
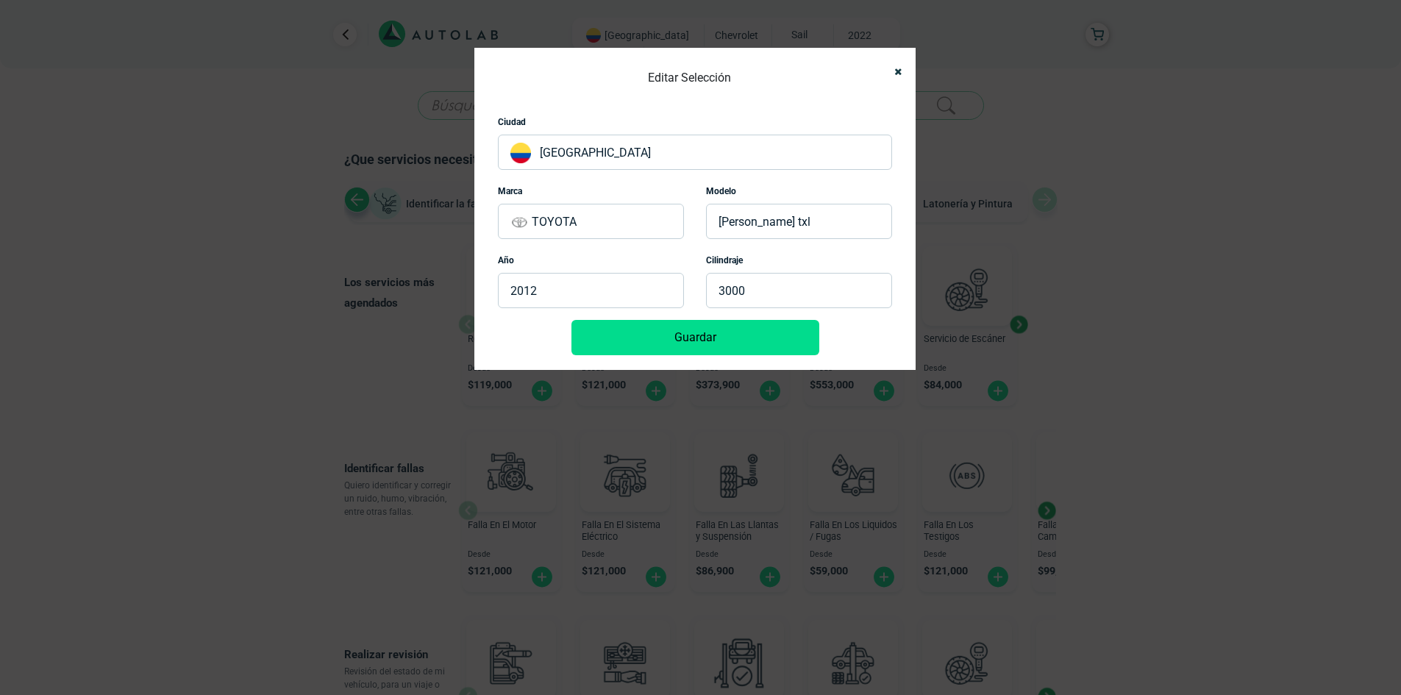
click at [677, 342] on button "Guardar" at bounding box center [696, 337] width 248 height 35
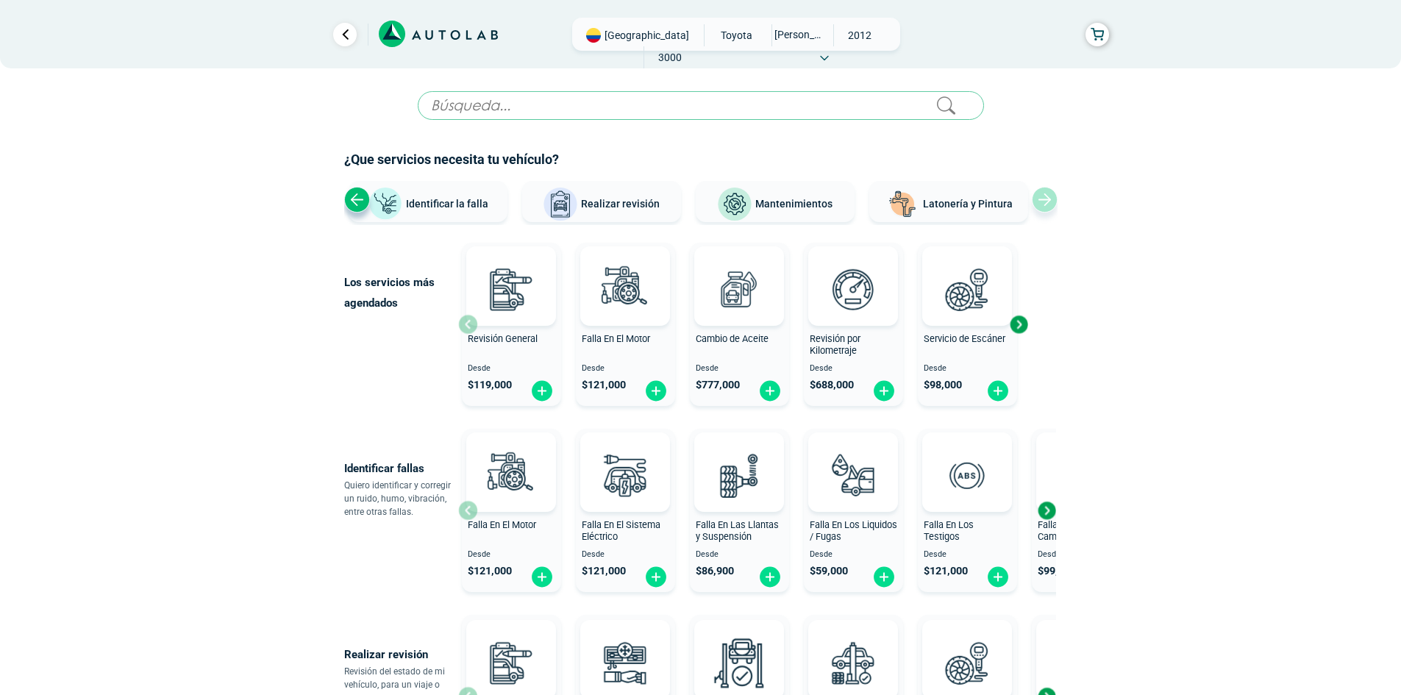
click at [741, 345] on div "Cambio de Aceite" at bounding box center [739, 347] width 99 height 29
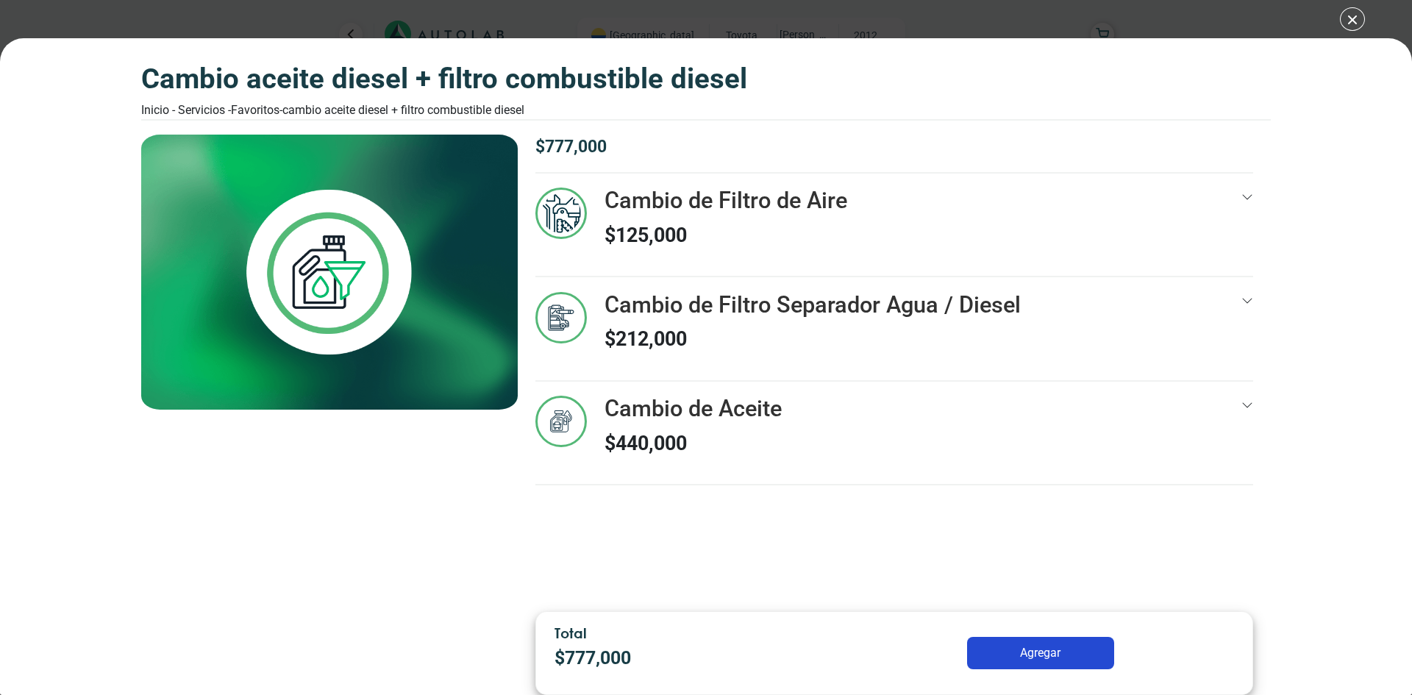
click at [1239, 323] on div "Cambio de Filtro Separador Agua / Diesel $ 212,000" at bounding box center [894, 336] width 718 height 88
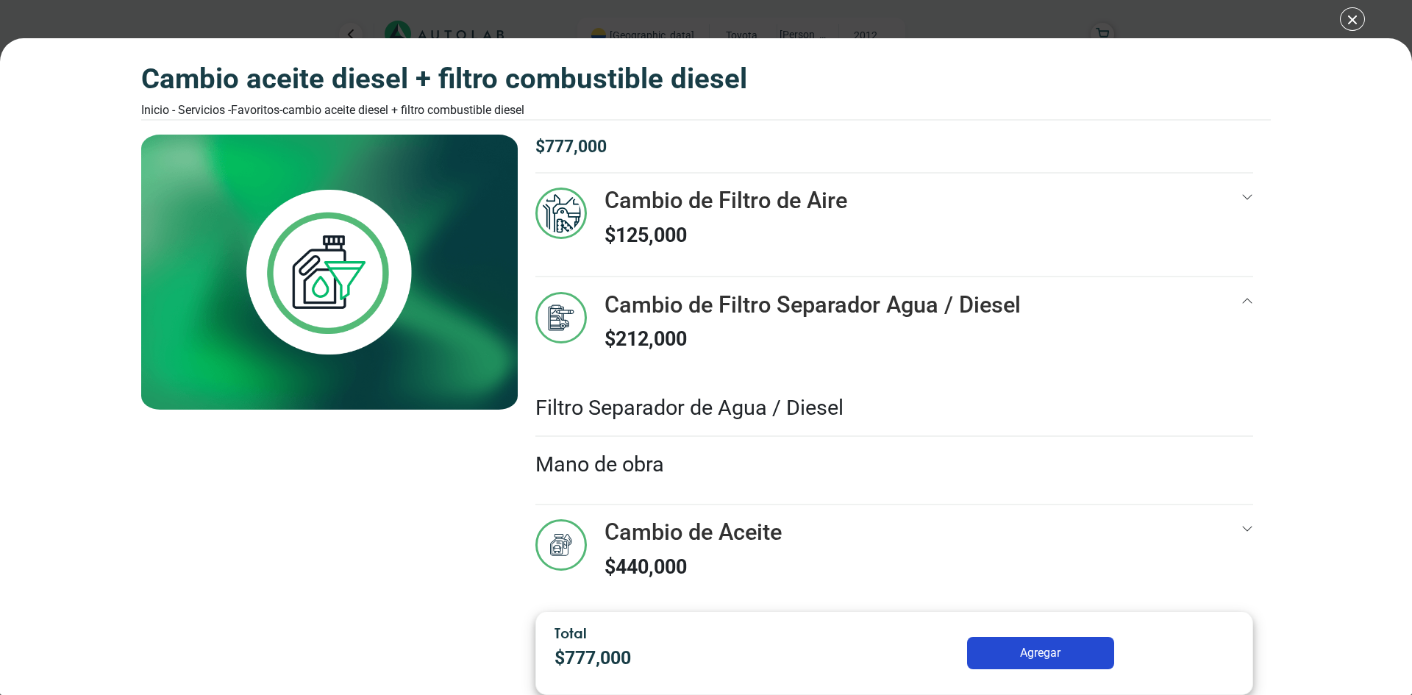
click at [1249, 225] on div "$ 777,000 Cambio de Filtro de Aire $ 125,000" at bounding box center [894, 368] width 753 height 466
click at [1242, 191] on icon at bounding box center [1248, 197] width 12 height 12
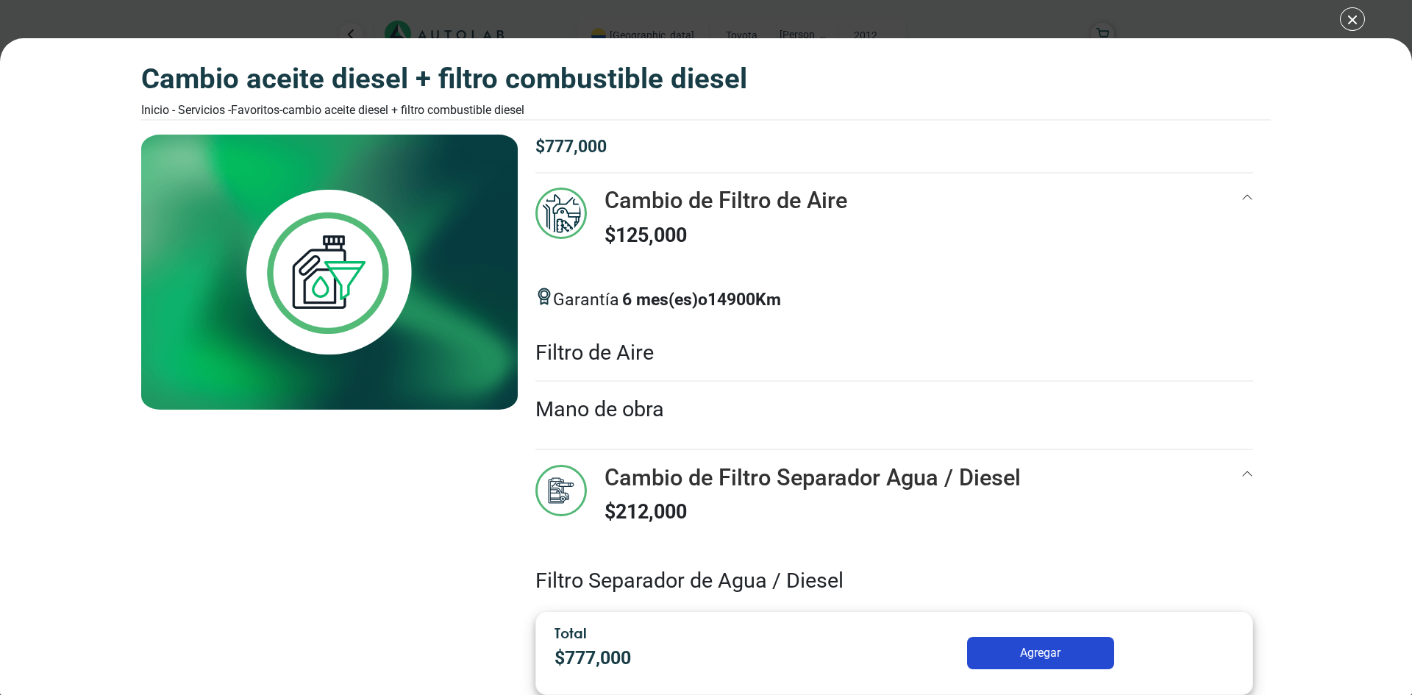
click at [1242, 191] on icon at bounding box center [1248, 197] width 12 height 12
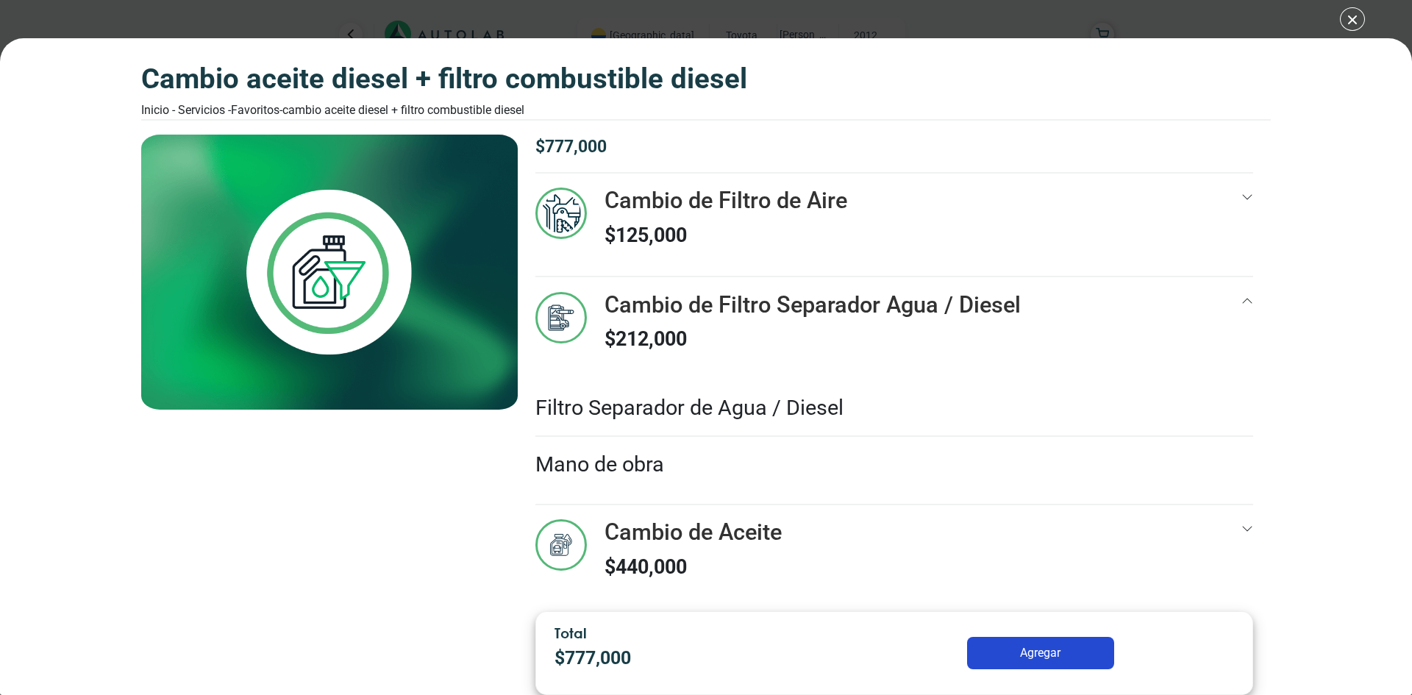
click at [1230, 302] on div "Cambio de Filtro Separador Agua / Diesel $ 212,000" at bounding box center [894, 336] width 718 height 88
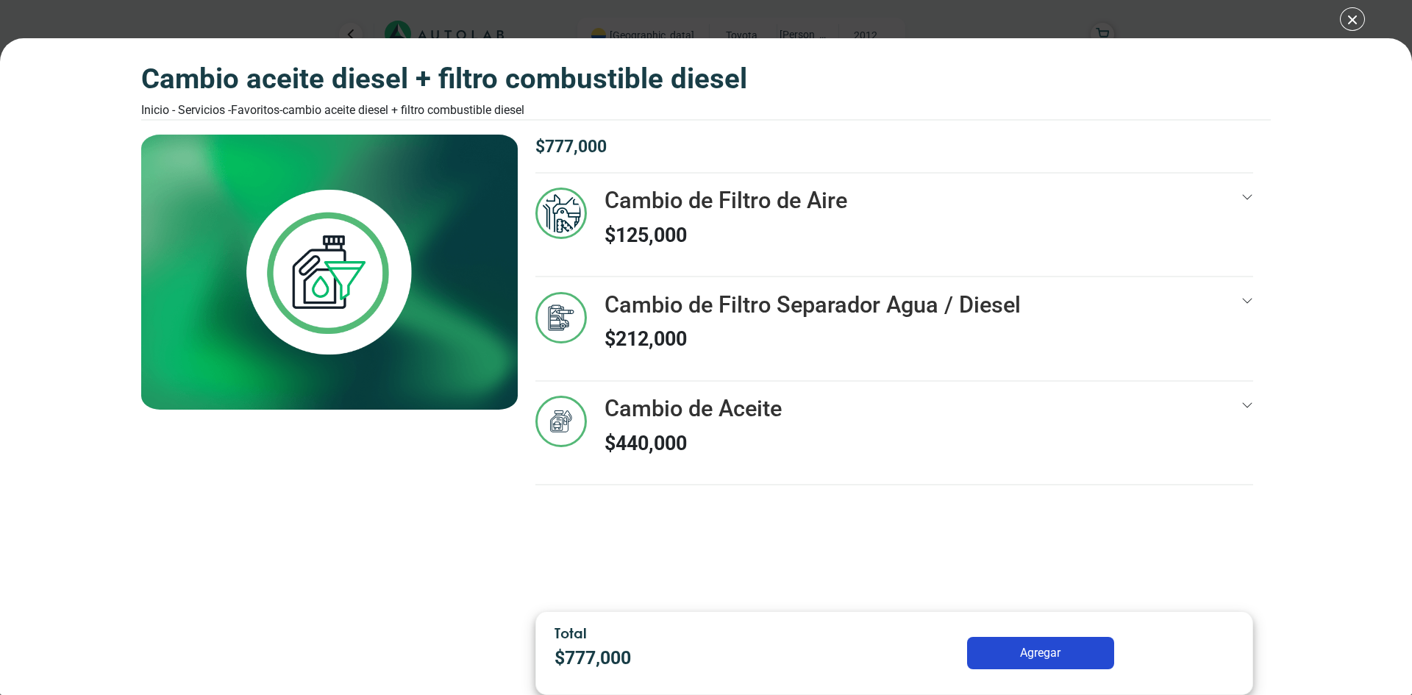
click at [1230, 302] on div "Cambio de Filtro Separador Agua / Diesel $ 212,000" at bounding box center [894, 336] width 718 height 88
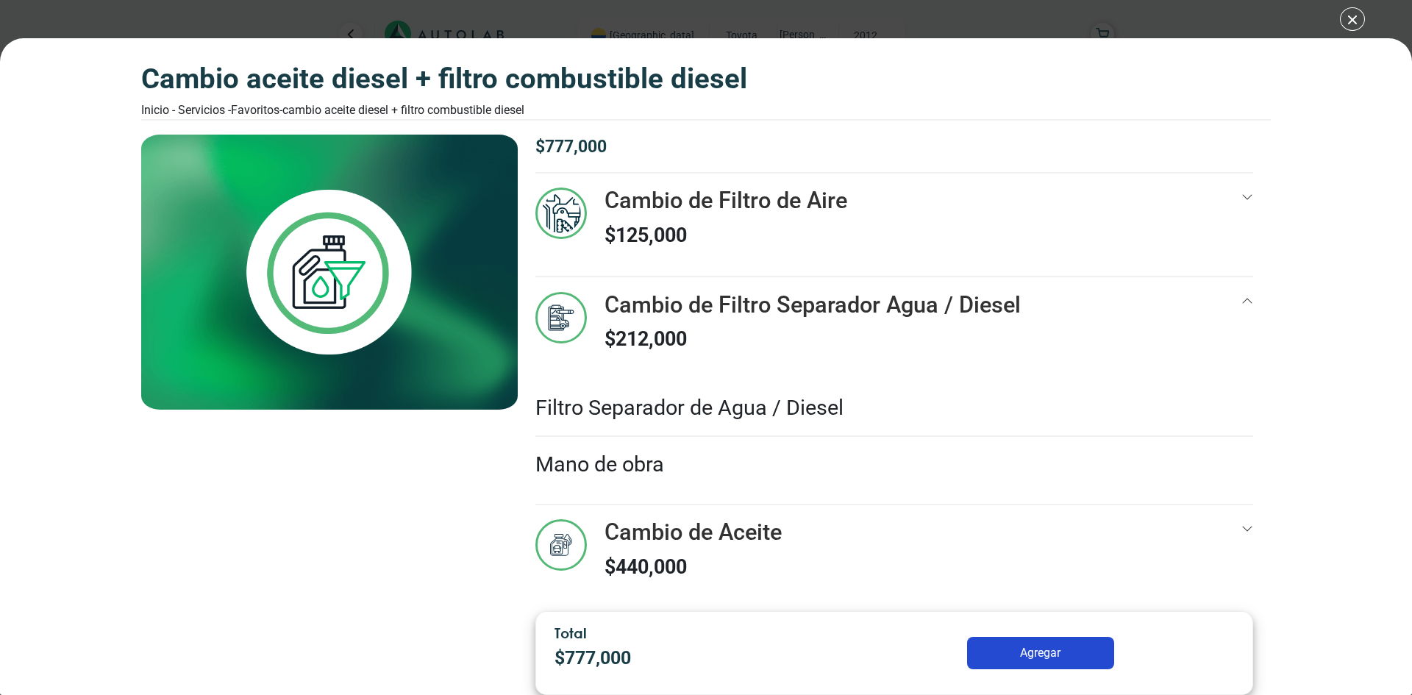
click at [1230, 302] on div "Cambio de Filtro Separador Agua / Diesel $ 212,000" at bounding box center [894, 336] width 718 height 88
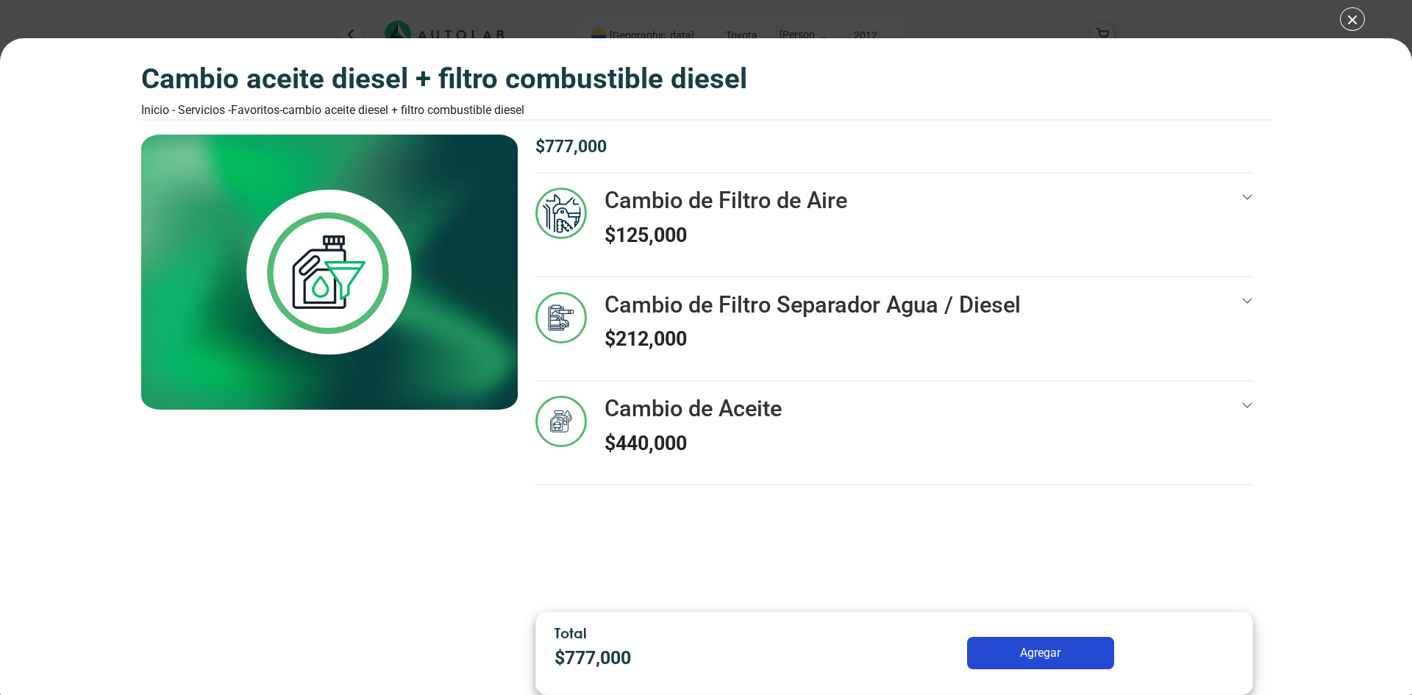
click at [1253, 402] on div "$ 777,000 Cambio de Filtro de Aire $ 125,000" at bounding box center [894, 368] width 753 height 466
click at [1243, 406] on icon at bounding box center [1248, 405] width 12 height 12
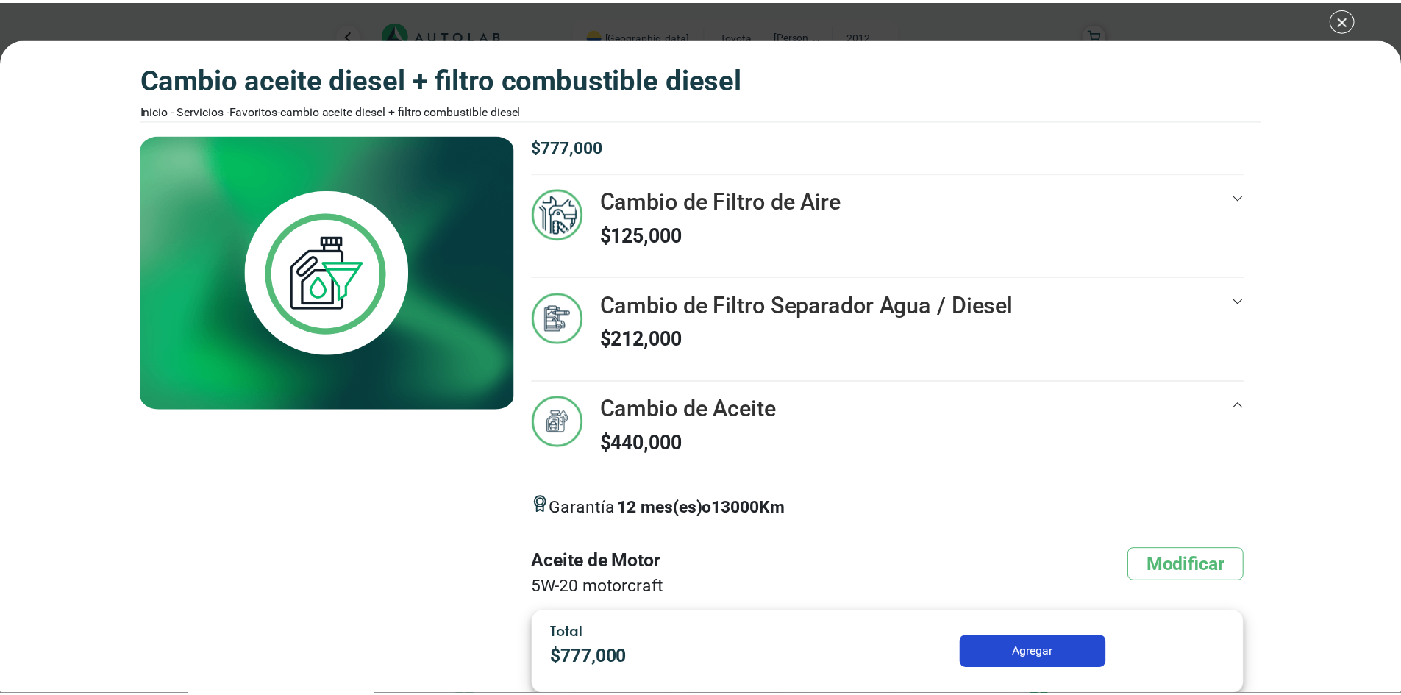
scroll to position [139, 0]
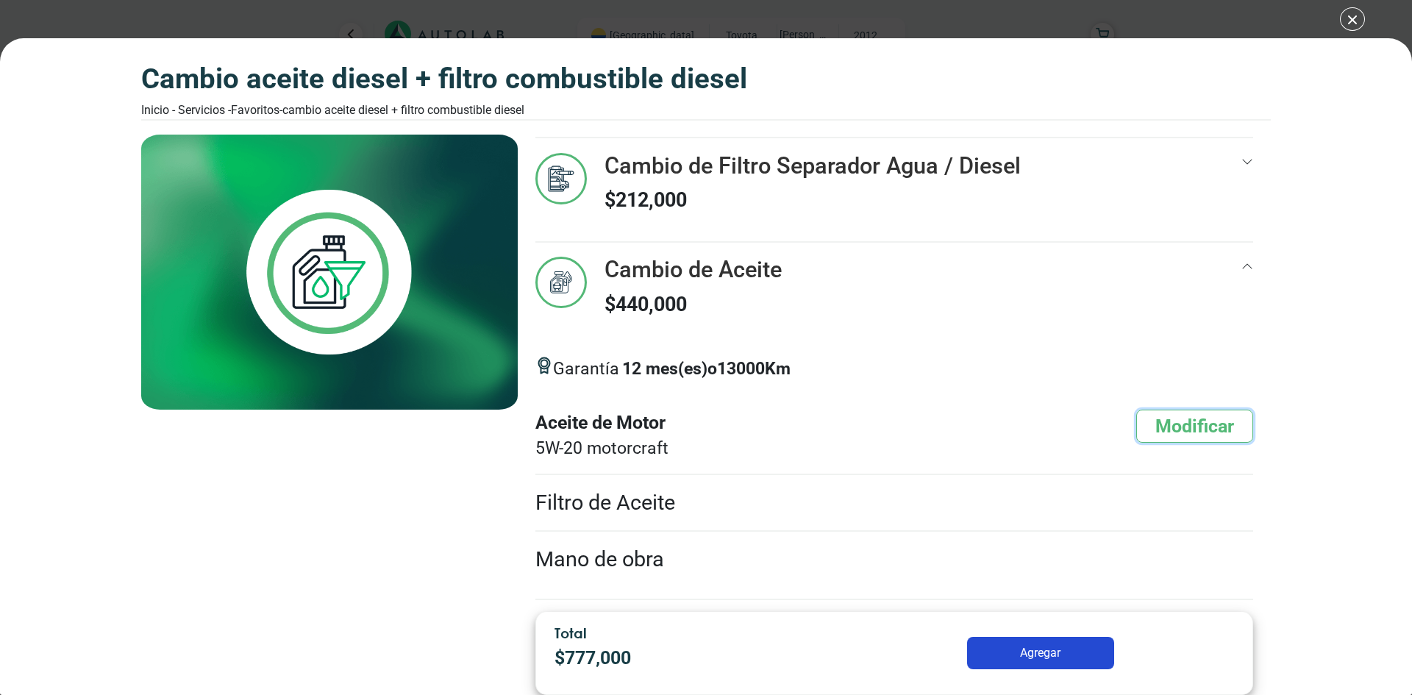
click at [1192, 429] on button "Modificar" at bounding box center [1194, 426] width 117 height 33
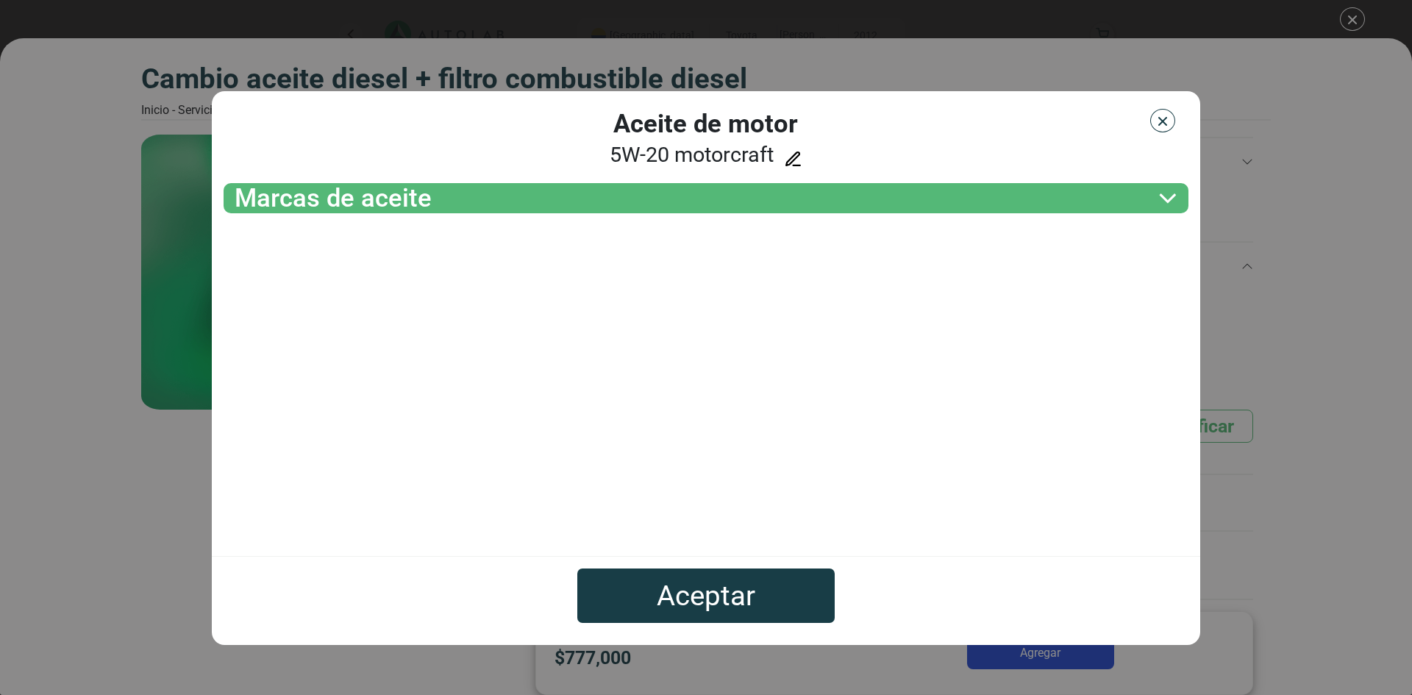
click at [1174, 196] on icon at bounding box center [1168, 197] width 19 height 29
click at [1167, 119] on img "button" at bounding box center [1163, 121] width 15 height 15
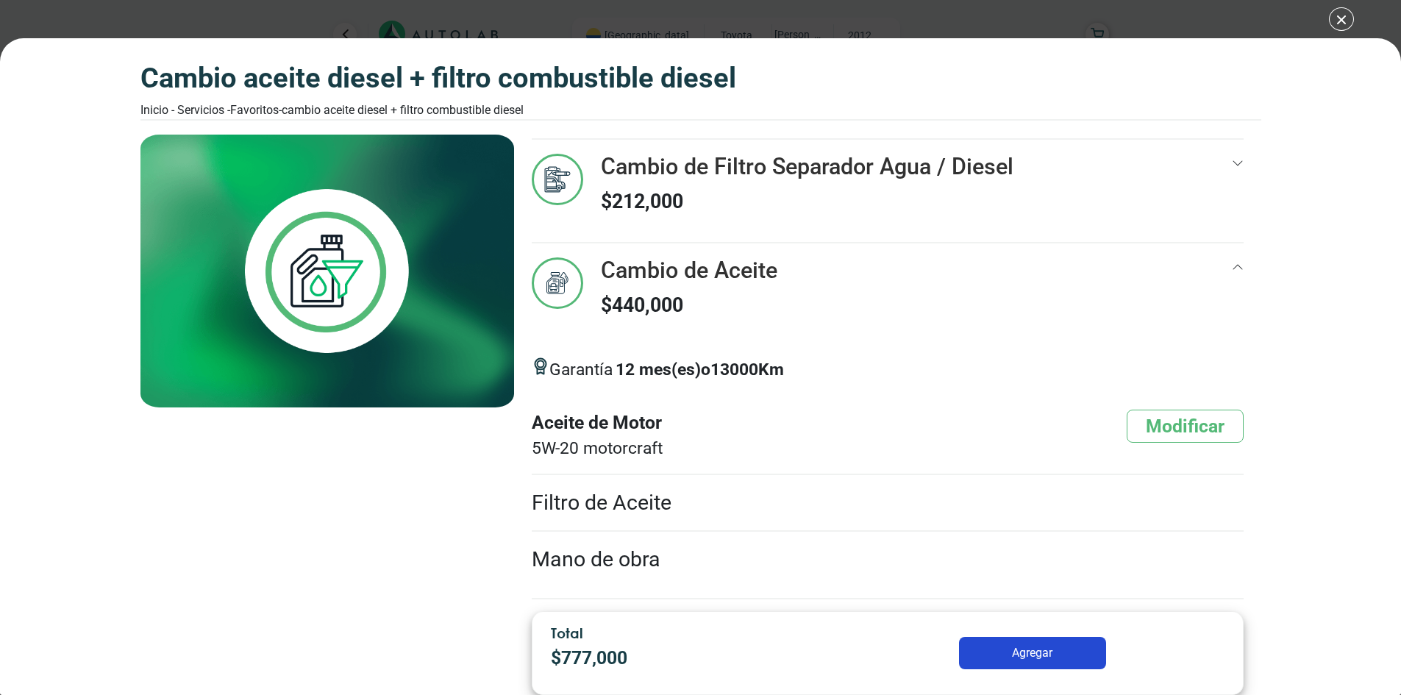
click at [1345, 18] on div "CAMBIO ACEITE DIESEL + FILTRO COMBUSTIBLE DIESEL Inicio - Servicios - Favoritos…" at bounding box center [700, 347] width 1401 height 695
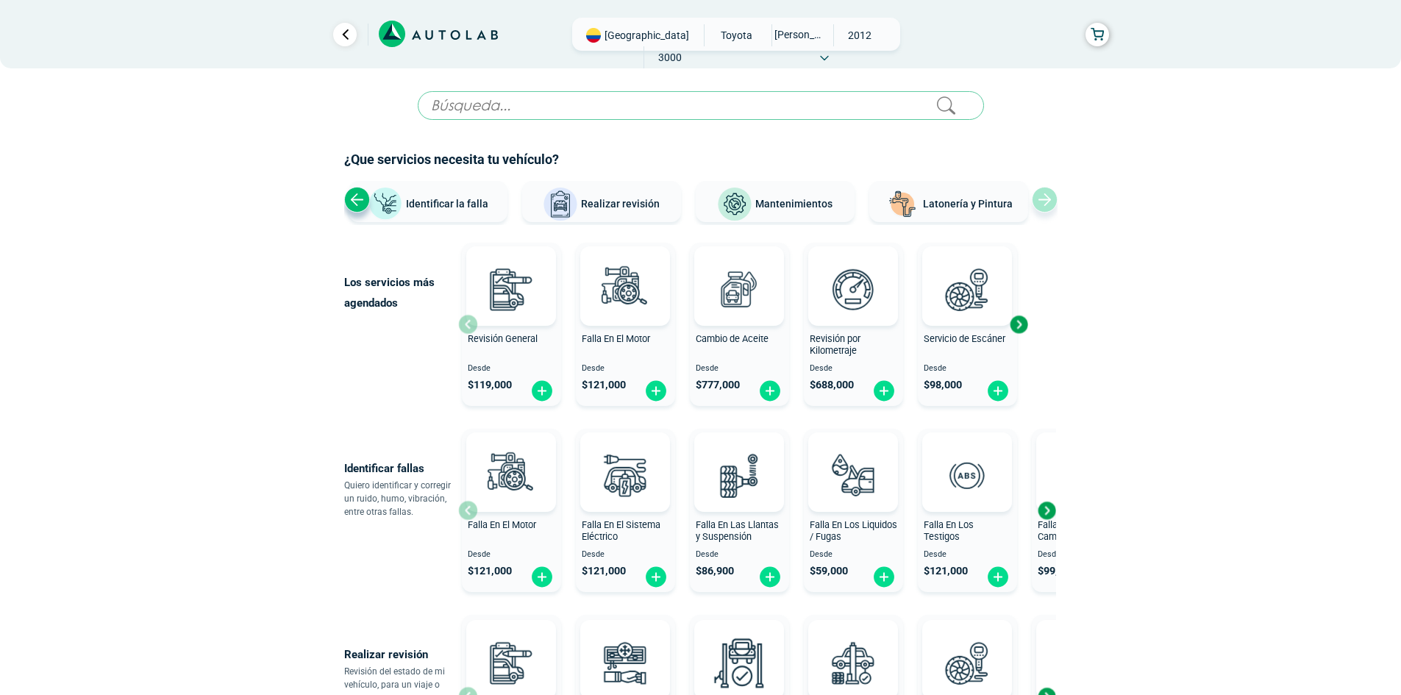
click at [711, 32] on span "TOYOTA" at bounding box center [737, 35] width 52 height 22
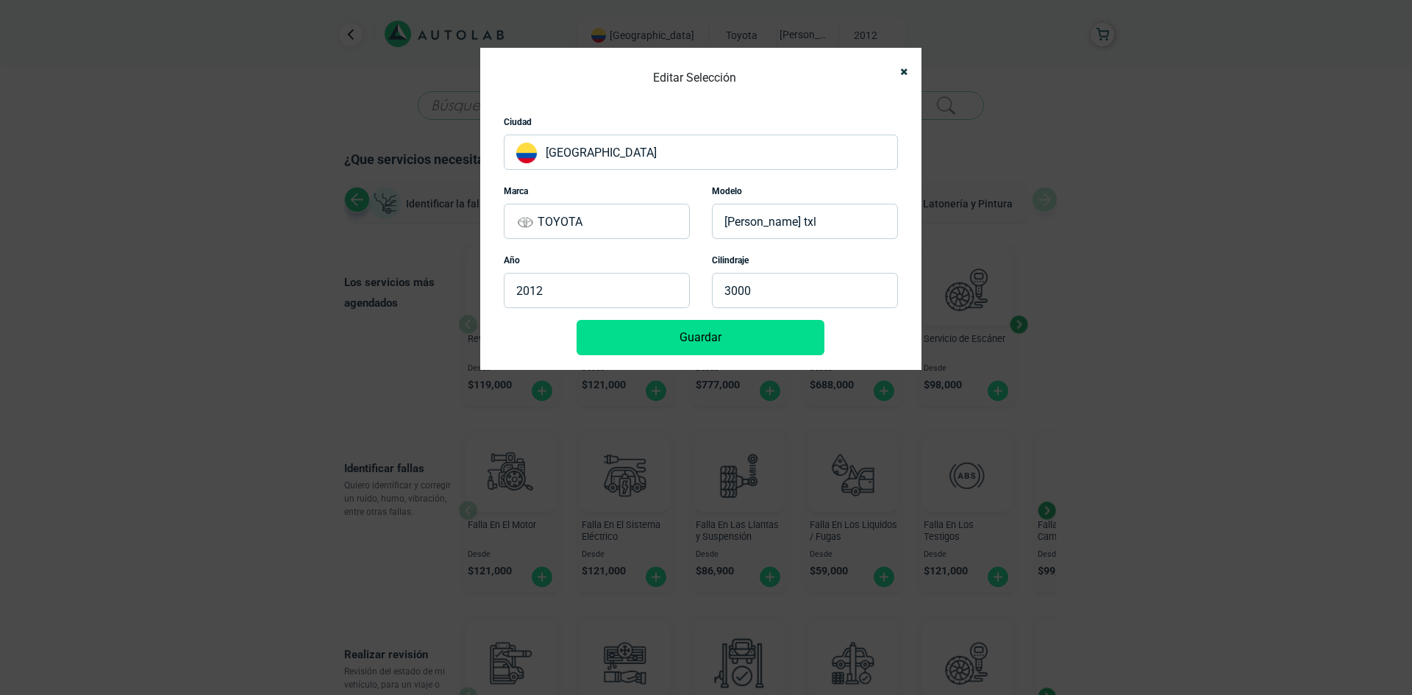
click at [779, 233] on p "[PERSON_NAME] TXL" at bounding box center [805, 221] width 186 height 35
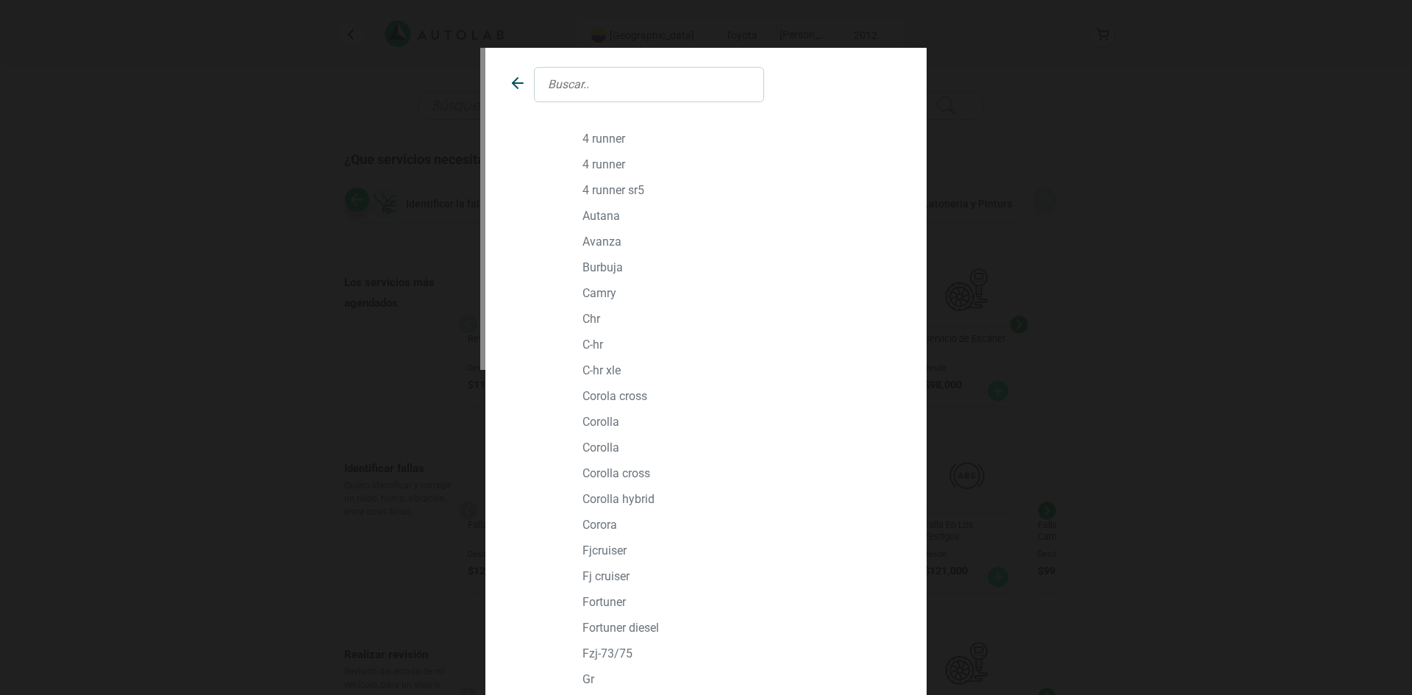
click at [592, 265] on p "BURBUJA" at bounding box center [740, 267] width 315 height 14
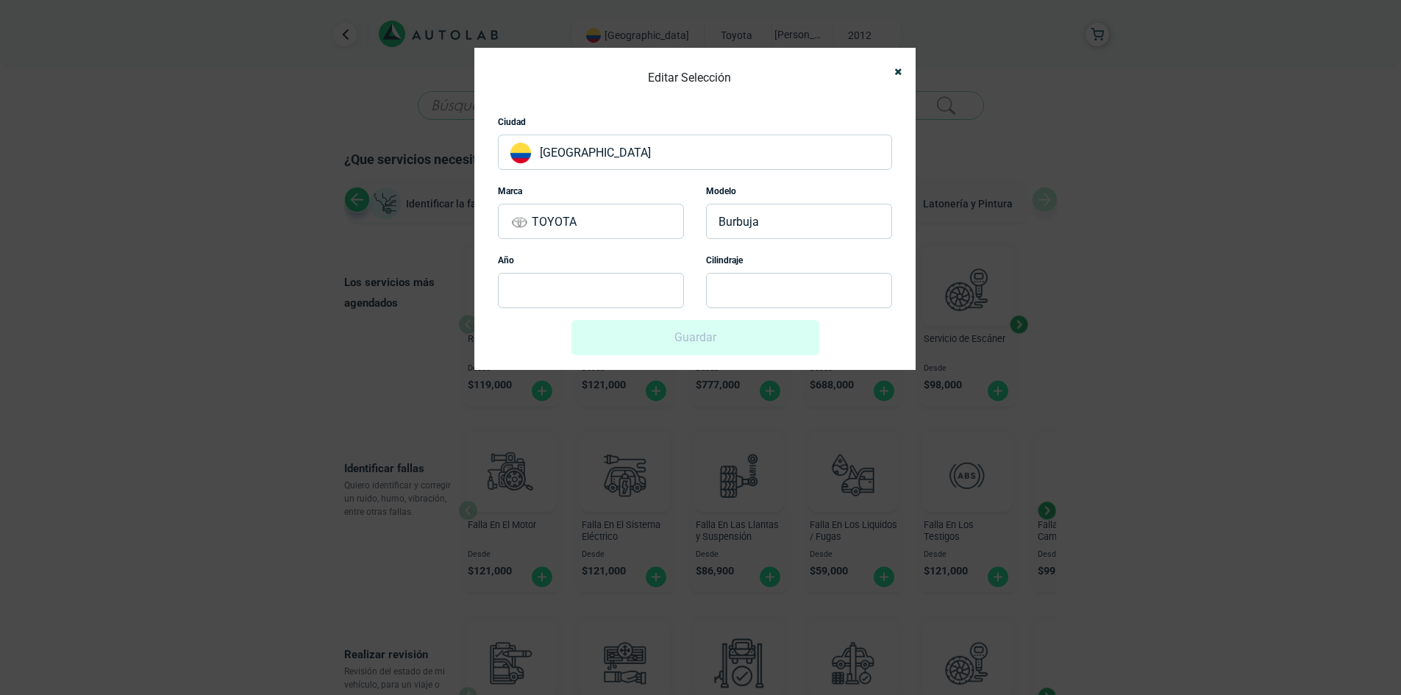
click at [598, 291] on p at bounding box center [591, 290] width 186 height 35
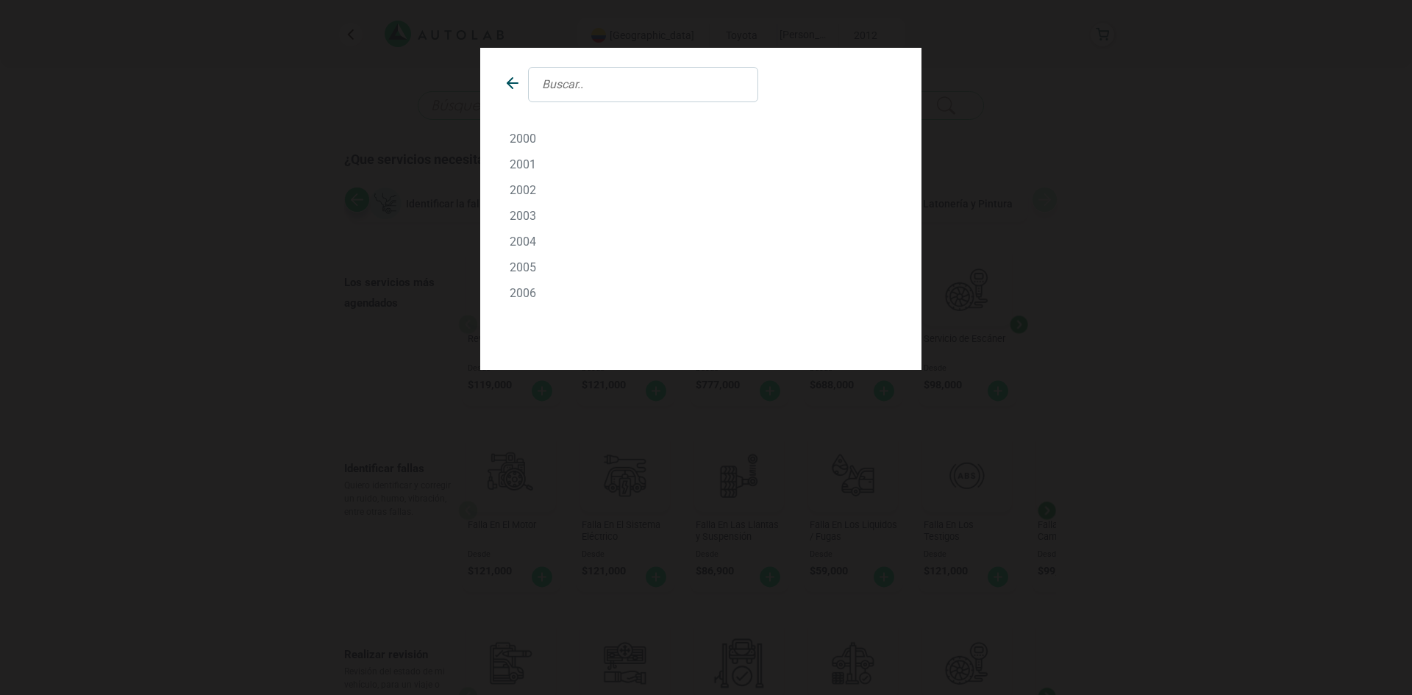
click at [519, 127] on div "2000" at bounding box center [701, 139] width 416 height 26
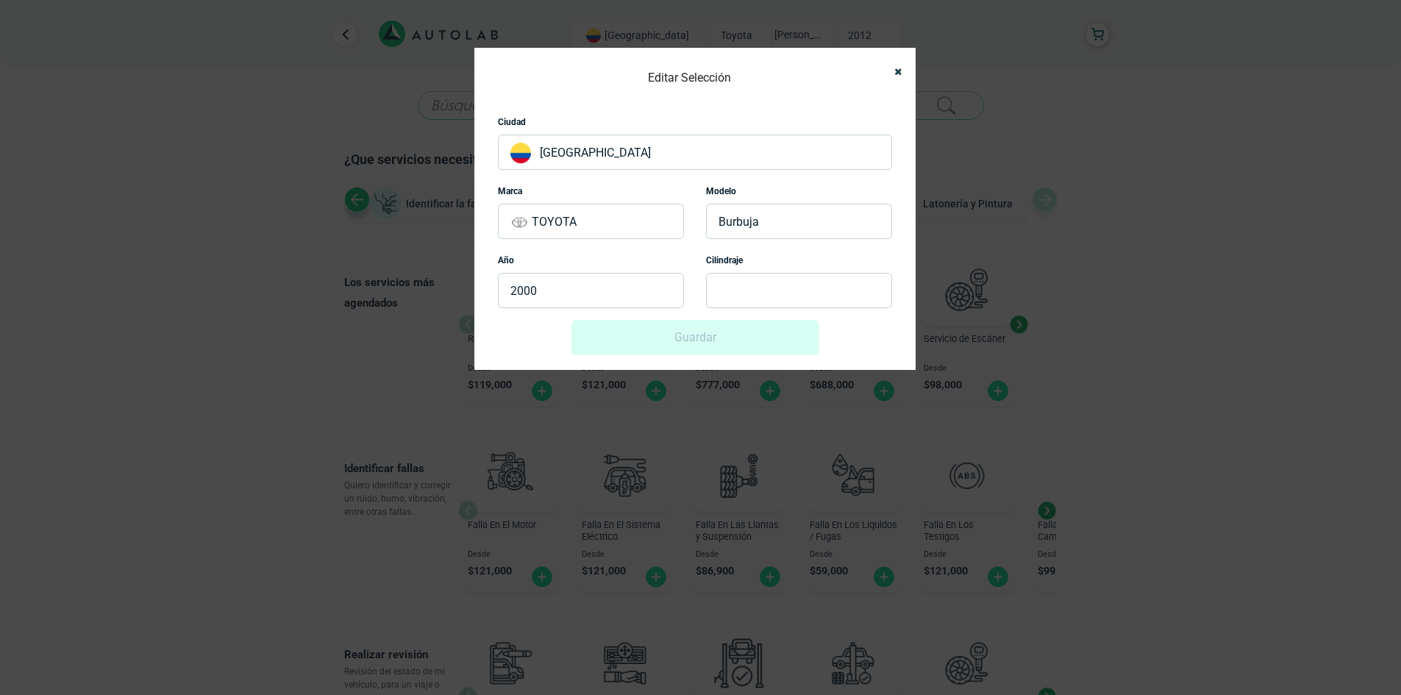
click at [777, 288] on p at bounding box center [799, 290] width 186 height 35
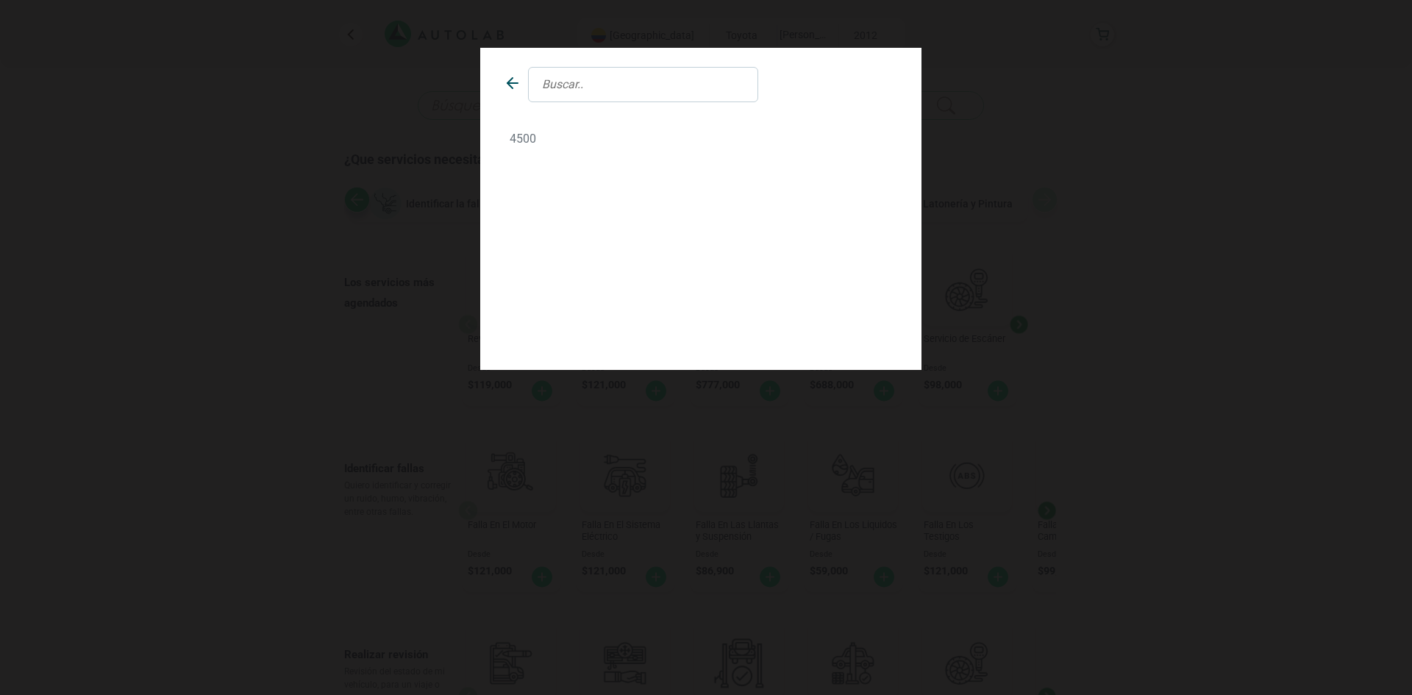
click at [519, 135] on p "4500" at bounding box center [701, 139] width 382 height 14
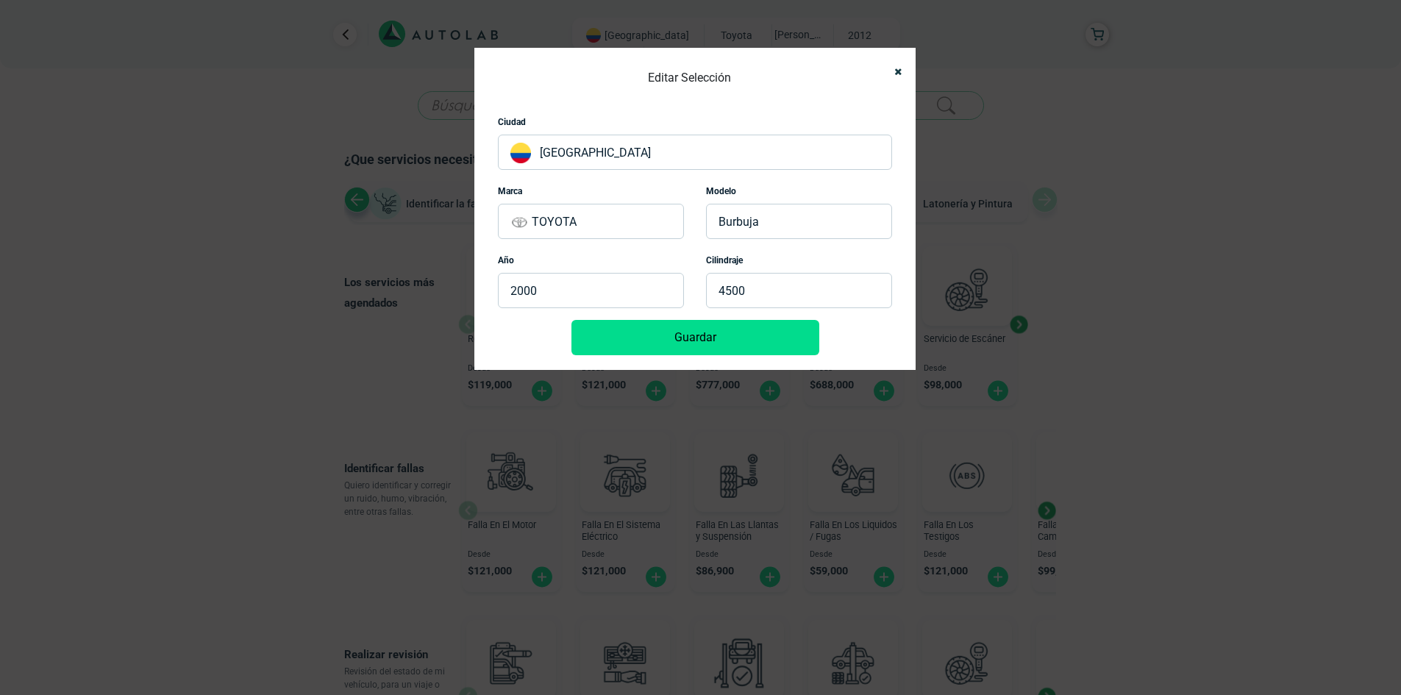
click at [666, 330] on button "Guardar" at bounding box center [696, 337] width 248 height 35
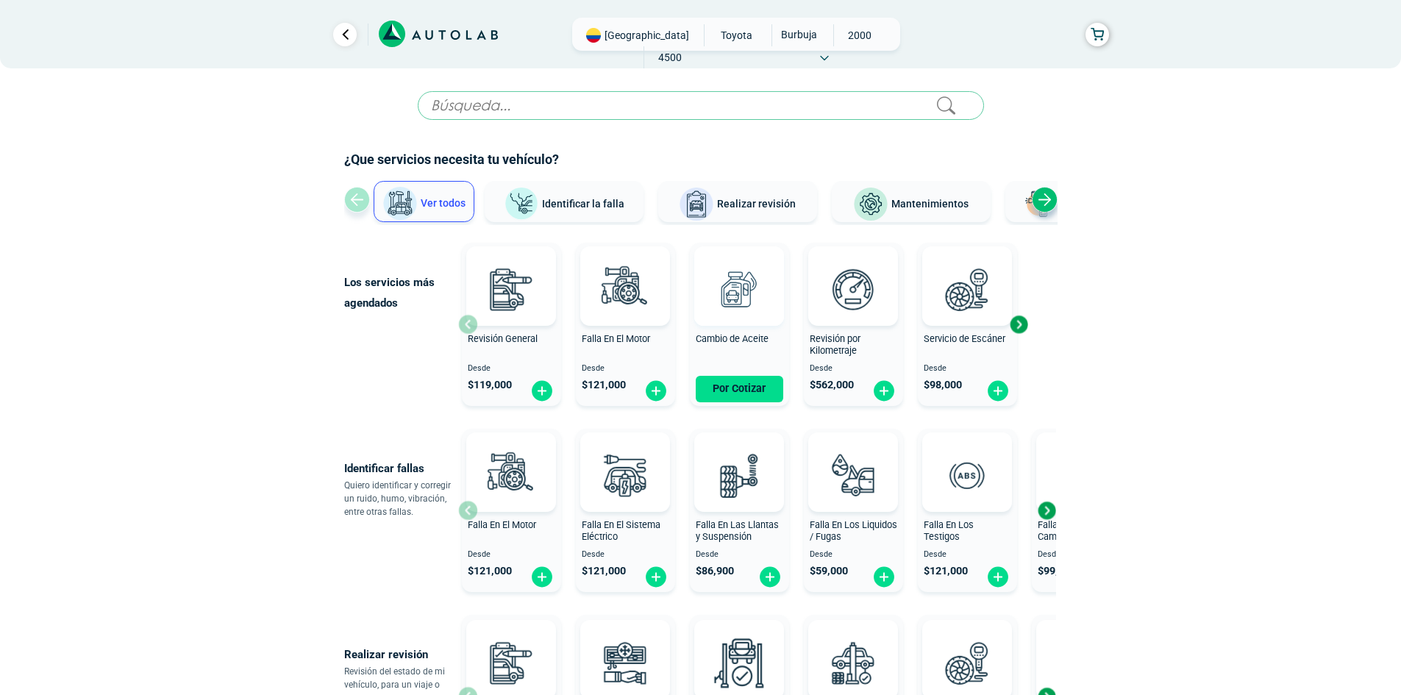
click at [735, 298] on img at bounding box center [739, 289] width 65 height 65
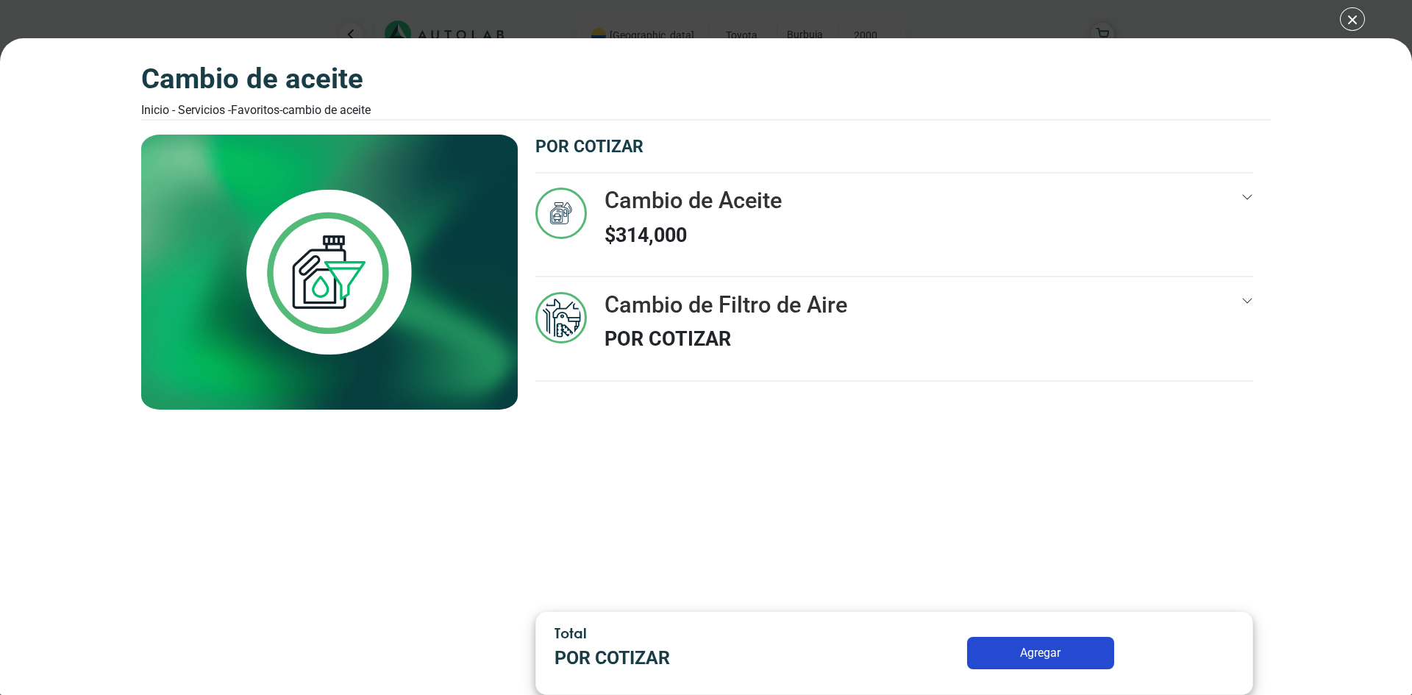
click at [1032, 352] on div "Cambio de Filtro de Aire POR COTIZAR" at bounding box center [894, 336] width 718 height 88
click at [1348, 22] on div "Cambio de Aceite Inicio - Servicios - Favoritos - Cambio de Aceite Cambio de Ac…" at bounding box center [706, 347] width 1412 height 695
